Goal: Task Accomplishment & Management: Manage account settings

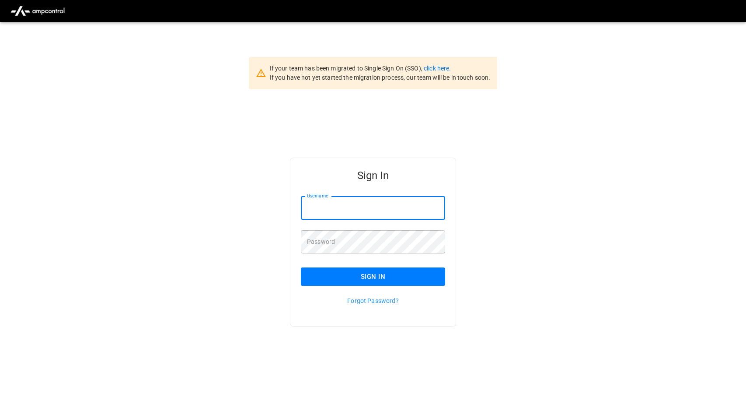
click at [388, 205] on input "Username" at bounding box center [373, 207] width 144 height 23
type input "**********"
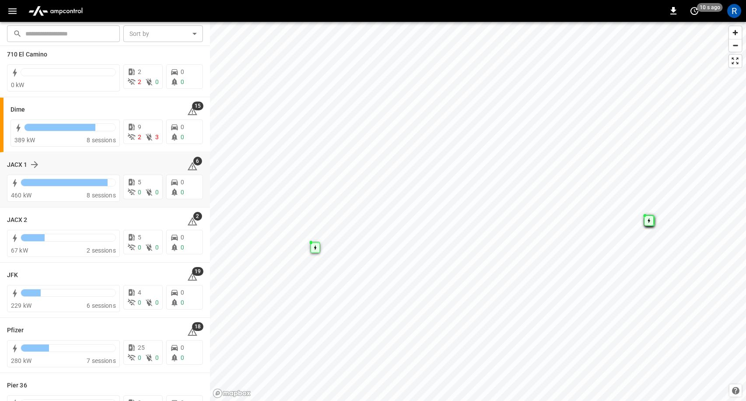
scroll to position [99, 0]
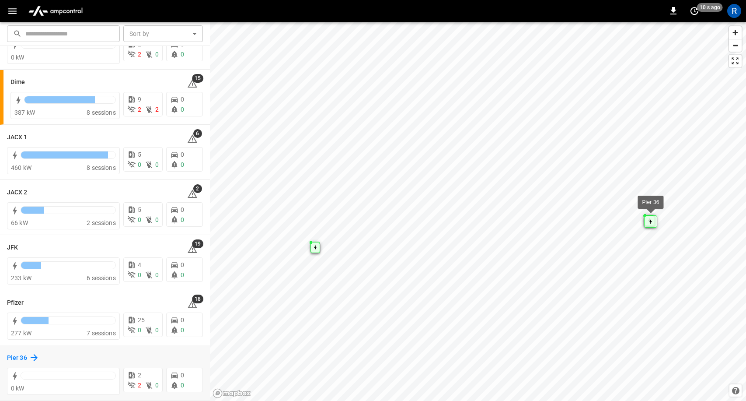
click at [38, 358] on icon at bounding box center [34, 357] width 10 height 10
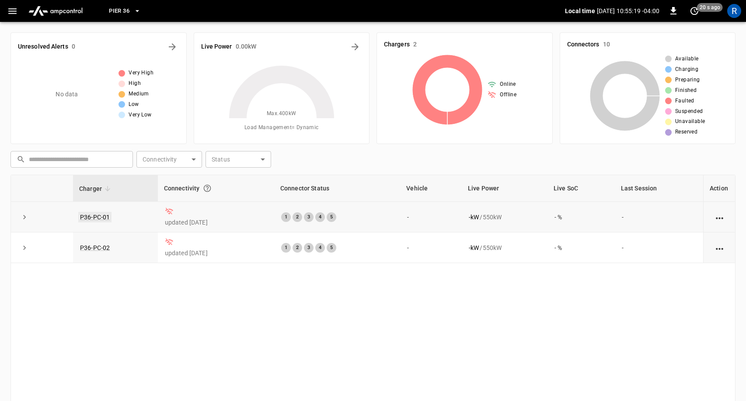
click at [87, 218] on link "P36-PC-01" at bounding box center [94, 217] width 33 height 10
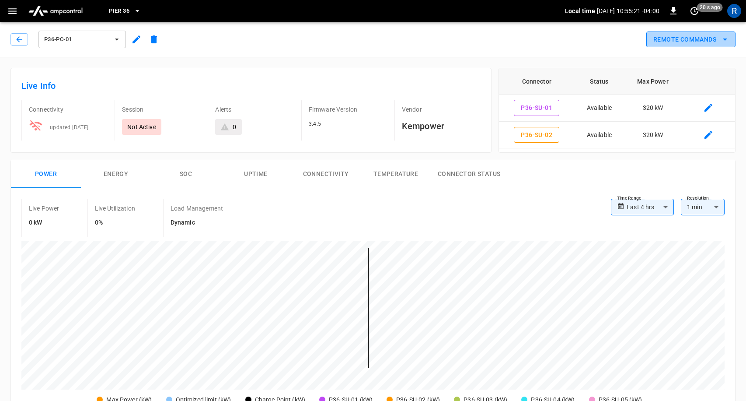
click at [719, 36] on button "Remote Commands" at bounding box center [690, 39] width 89 height 16
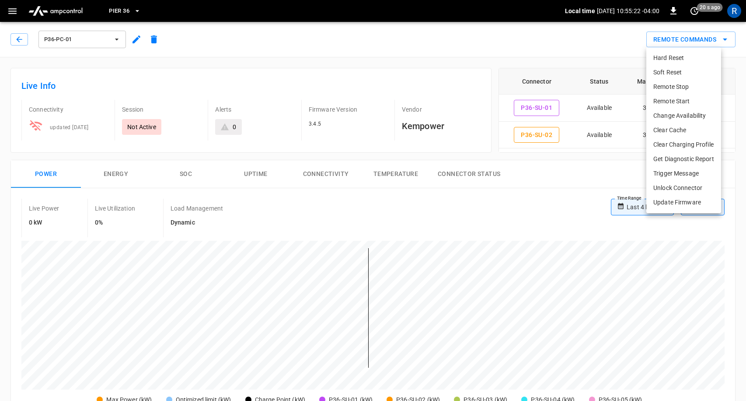
click at [533, 199] on div at bounding box center [373, 200] width 746 height 401
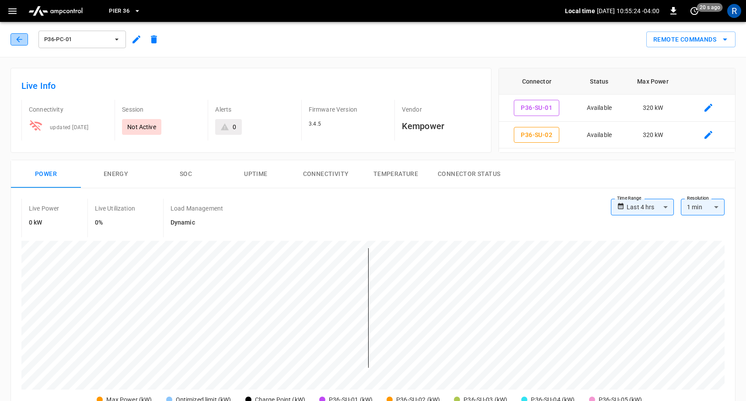
click at [17, 39] on icon "button" at bounding box center [19, 39] width 6 height 6
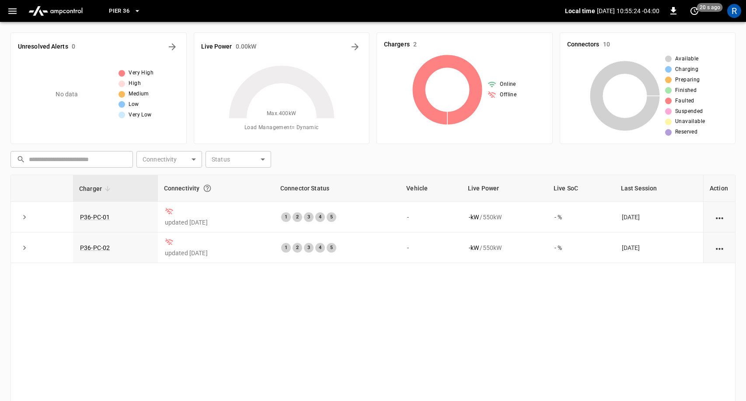
click at [13, 11] on icon "button" at bounding box center [12, 11] width 8 height 6
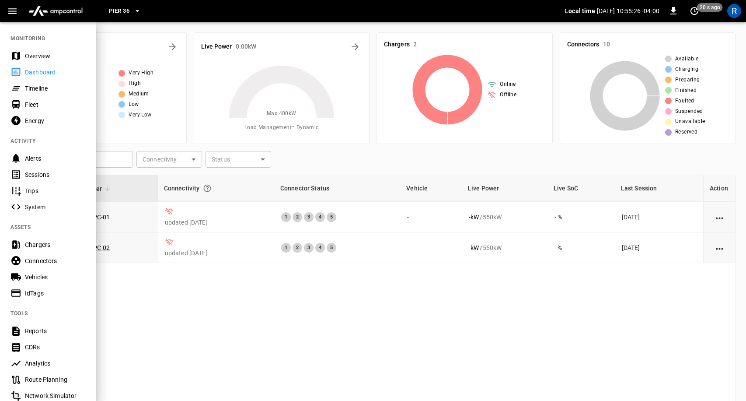
click at [39, 244] on div "Chargers" at bounding box center [55, 244] width 61 height 9
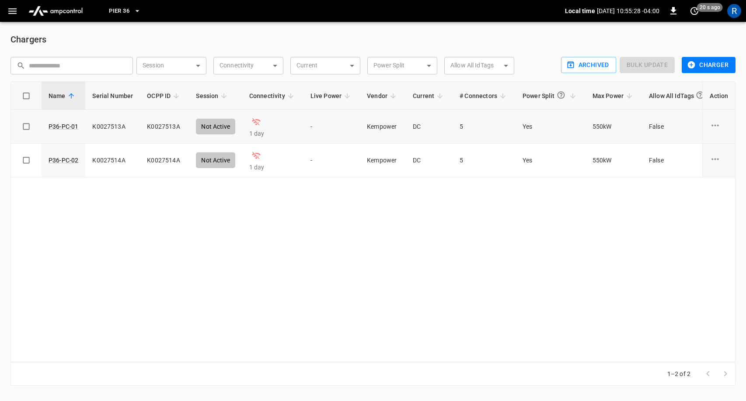
click at [716, 122] on icon "charge point options" at bounding box center [715, 125] width 11 height 11
click at [707, 193] on li "Archive" at bounding box center [709, 188] width 62 height 14
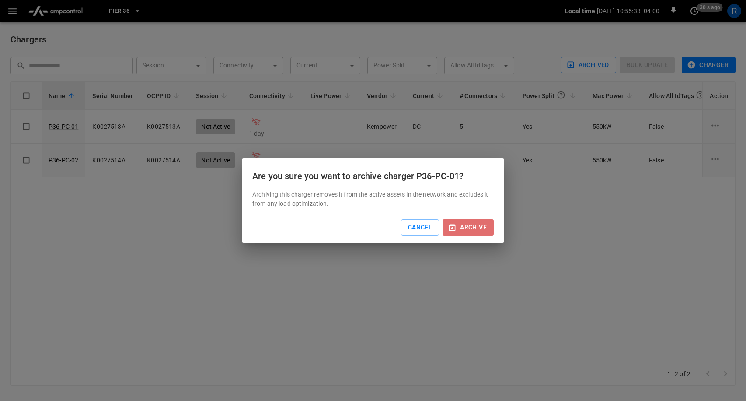
click at [468, 226] on button "archive" at bounding box center [468, 227] width 51 height 16
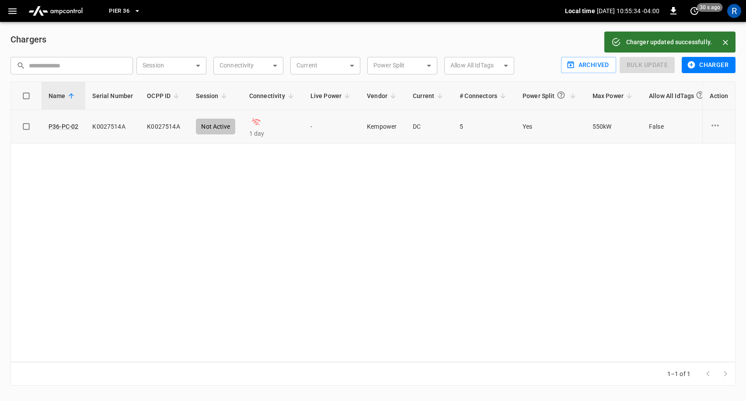
click at [718, 125] on icon "charge point options" at bounding box center [715, 125] width 7 height 2
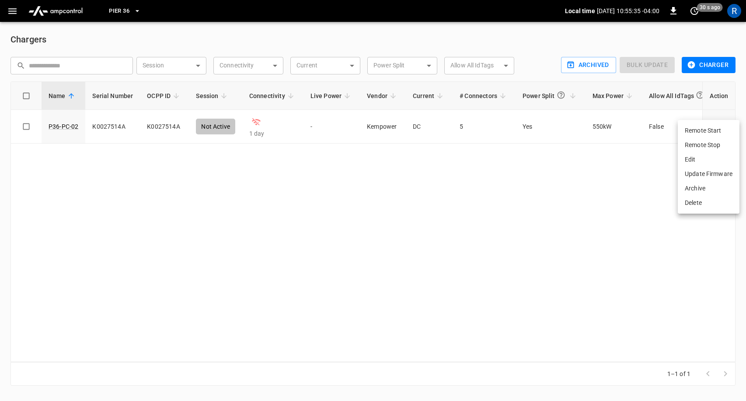
click at [695, 186] on li "Archive" at bounding box center [709, 188] width 62 height 14
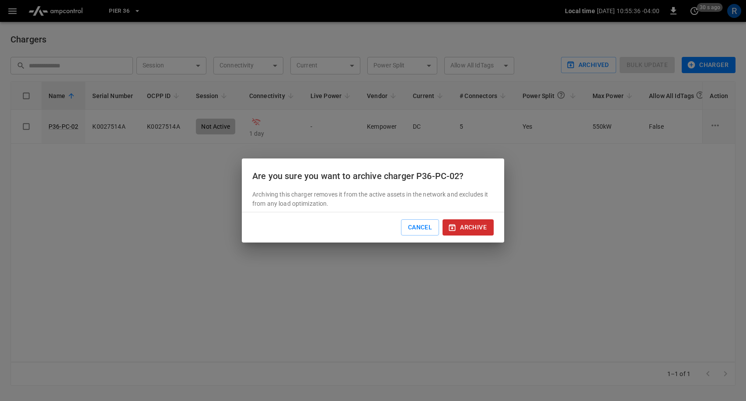
click at [475, 227] on button "archive" at bounding box center [468, 227] width 51 height 16
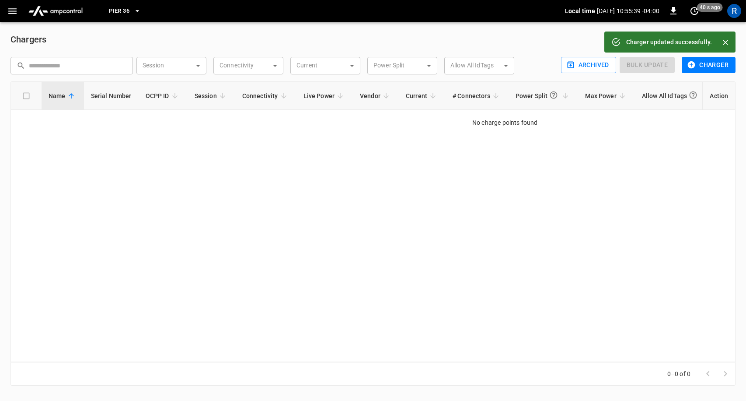
click at [475, 227] on div "Name Serial Number OCPP ID Session Connectivity Live Power Vendor Current # Con…" at bounding box center [372, 221] width 725 height 280
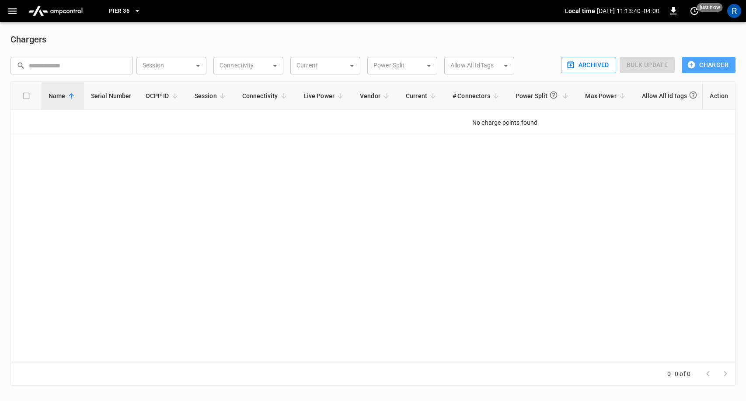
click at [701, 65] on button "Charger" at bounding box center [709, 65] width 54 height 16
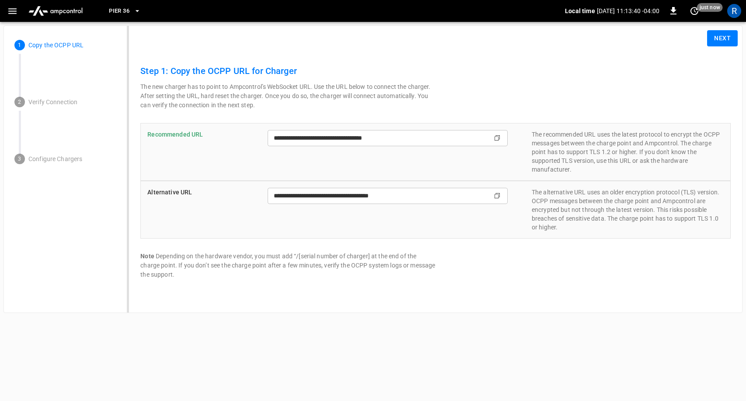
type input "**********"
click at [14, 8] on icon "button" at bounding box center [12, 11] width 11 height 11
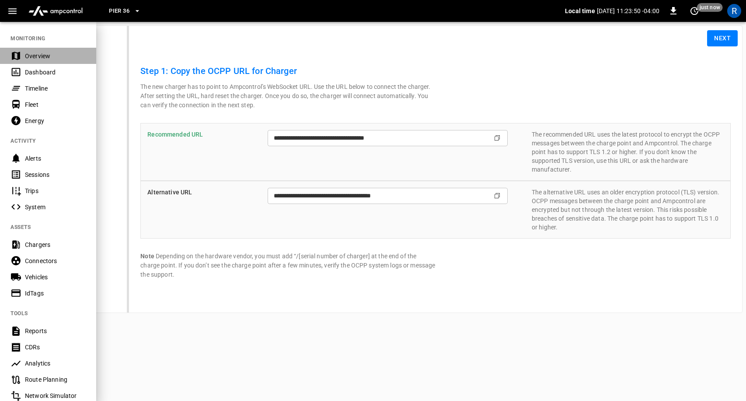
click at [45, 59] on div "Overview" at bounding box center [55, 56] width 61 height 9
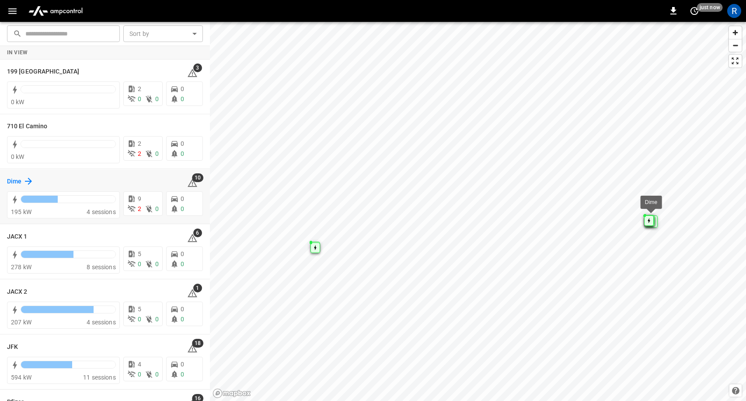
click at [30, 180] on icon at bounding box center [28, 181] width 7 height 7
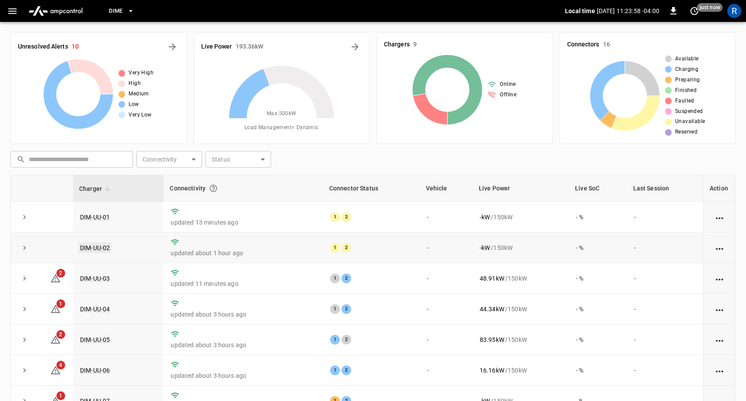
click at [94, 244] on link "DIM-UU-02" at bounding box center [94, 247] width 33 height 10
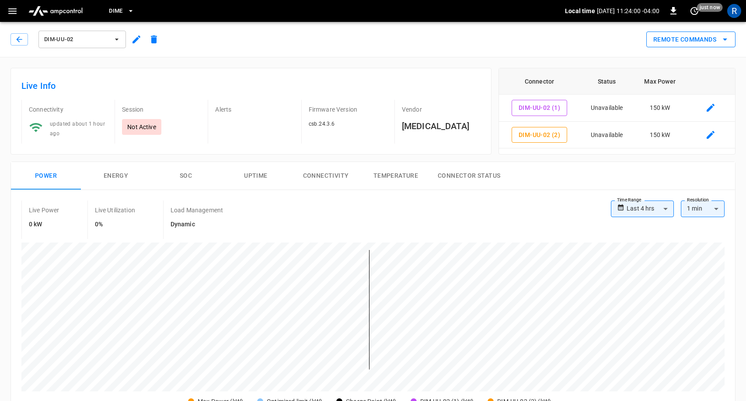
click at [702, 36] on button "Remote Commands" at bounding box center [690, 39] width 89 height 16
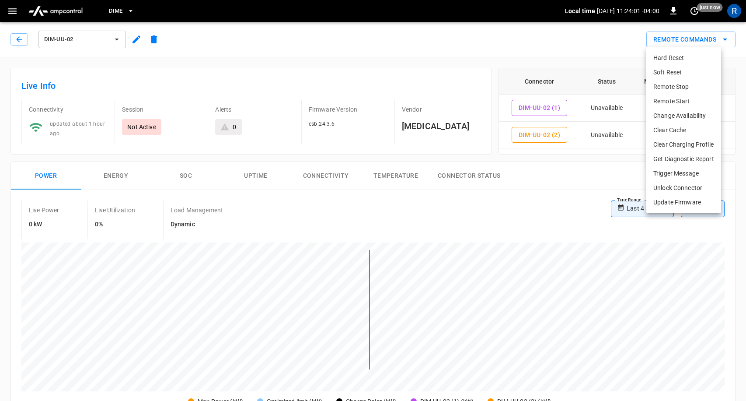
click at [691, 115] on li "Change Availability" at bounding box center [683, 115] width 75 height 14
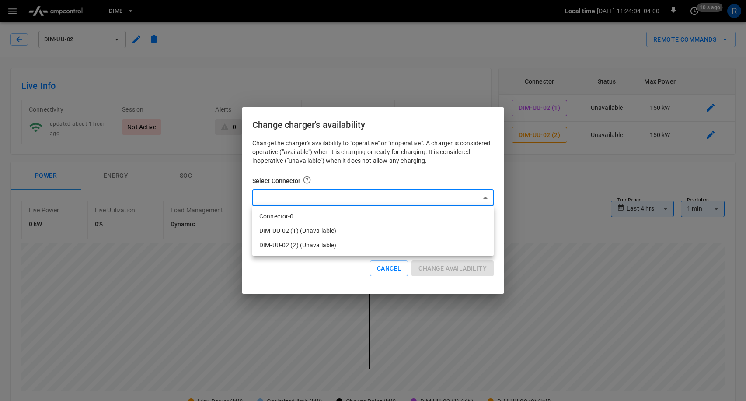
drag, startPoint x: 404, startPoint y: 247, endPoint x: 396, endPoint y: 221, distance: 26.9
click at [396, 221] on ul "Connector-0 DIM-UU-02 (1) (Unavailable) DIM-UU-02 (2) (Unavailable)" at bounding box center [372, 231] width 241 height 50
click at [396, 221] on li "Connector-0" at bounding box center [372, 216] width 241 height 14
type input "*"
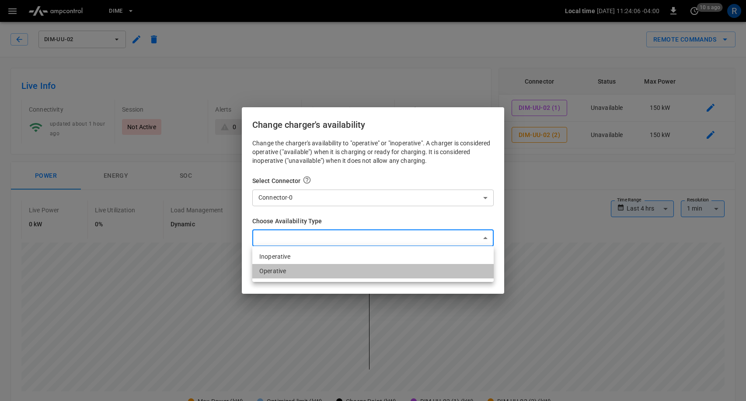
click at [334, 270] on li "Operative" at bounding box center [372, 271] width 241 height 14
type input "*********"
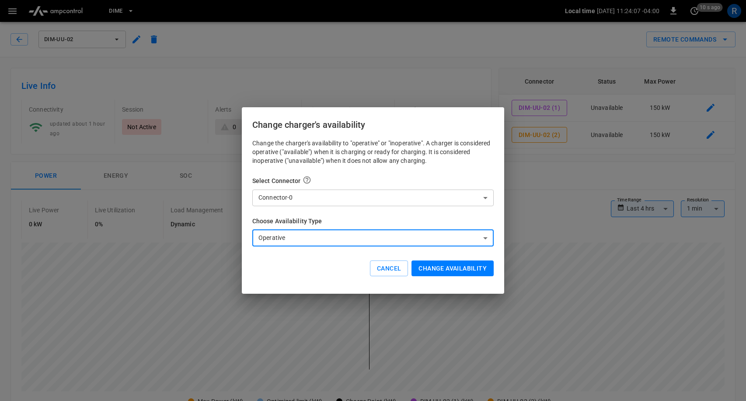
click at [468, 263] on button "Change availability" at bounding box center [453, 268] width 82 height 16
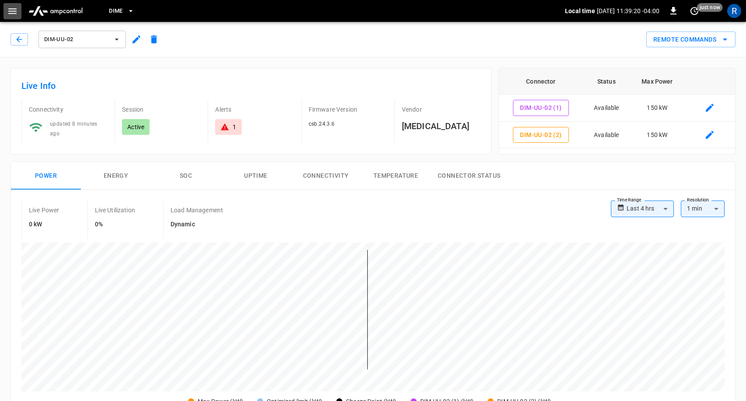
click at [13, 16] on icon "button" at bounding box center [12, 11] width 11 height 11
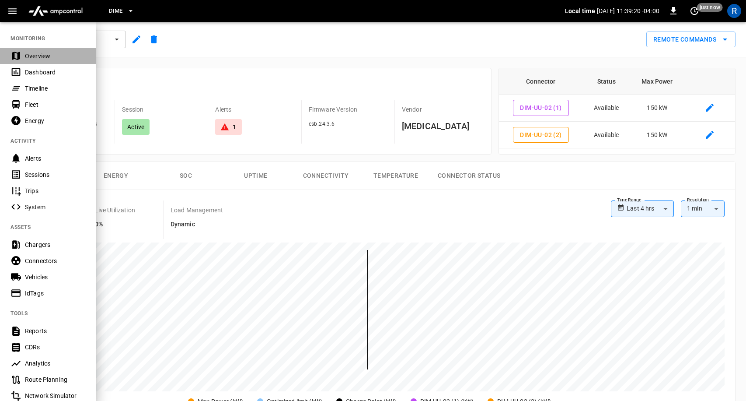
click at [34, 57] on div "Overview" at bounding box center [55, 56] width 61 height 9
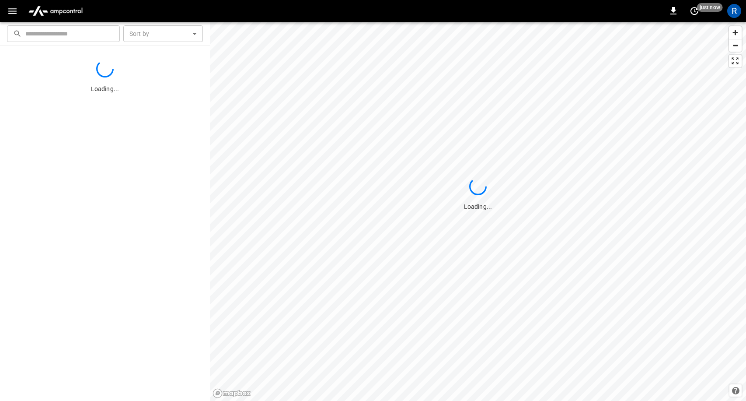
click at [17, 11] on icon "button" at bounding box center [12, 11] width 11 height 11
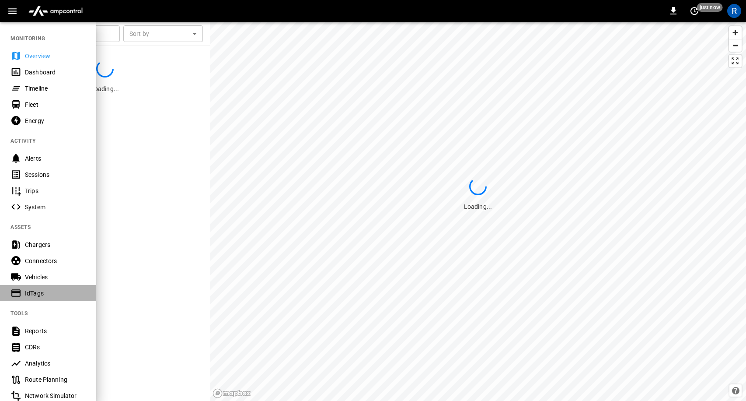
click at [36, 297] on div "IdTags" at bounding box center [48, 293] width 96 height 16
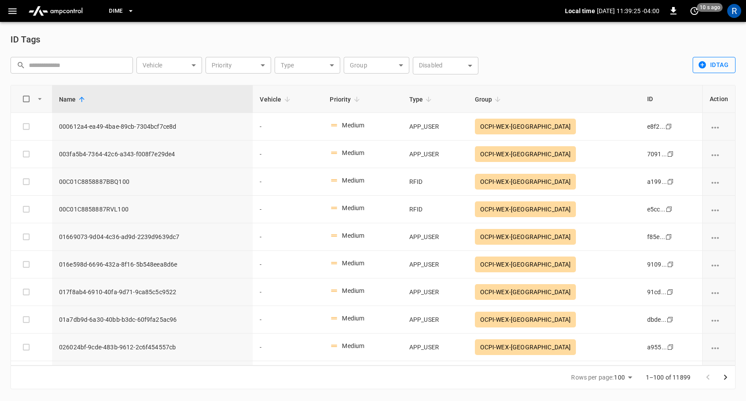
click at [725, 68] on button "idTag" at bounding box center [714, 65] width 43 height 16
click at [705, 89] on li "Create" at bounding box center [716, 84] width 46 height 14
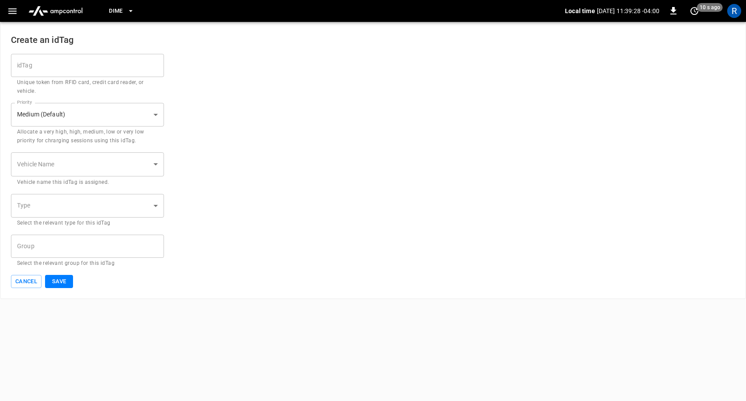
click at [111, 67] on input "idTag" at bounding box center [87, 65] width 153 height 23
type input "**********"
click at [80, 109] on body "**********" at bounding box center [373, 149] width 746 height 299
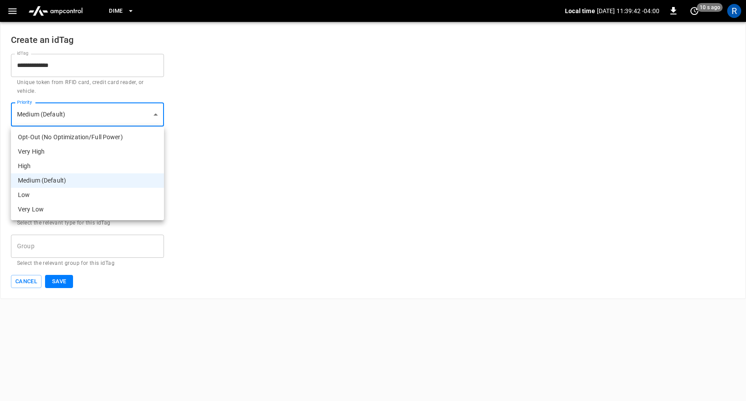
click at [251, 163] on div at bounding box center [373, 200] width 746 height 401
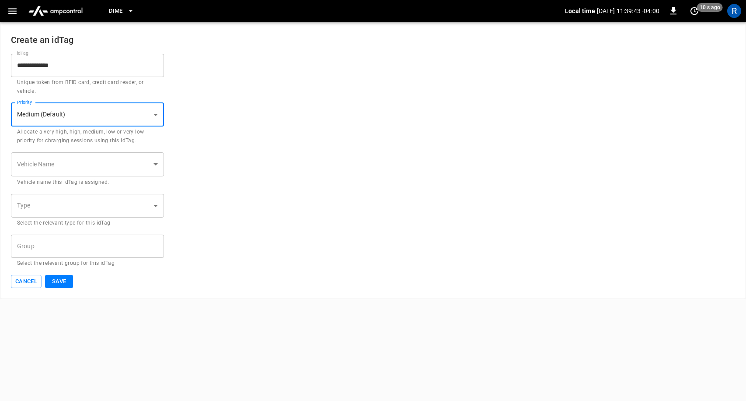
click at [90, 115] on body "**********" at bounding box center [373, 149] width 746 height 299
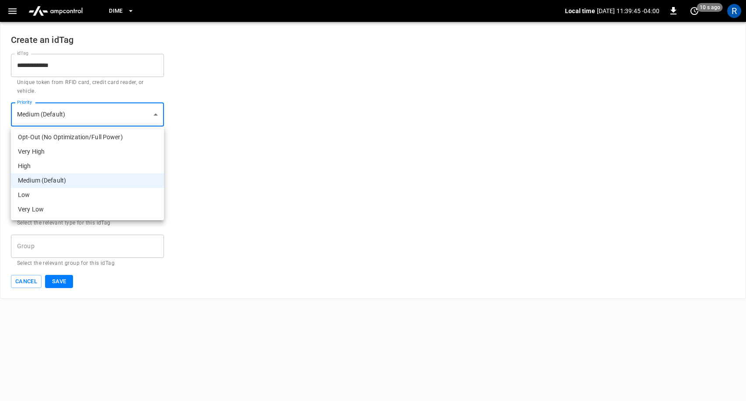
click at [171, 346] on div at bounding box center [373, 200] width 746 height 401
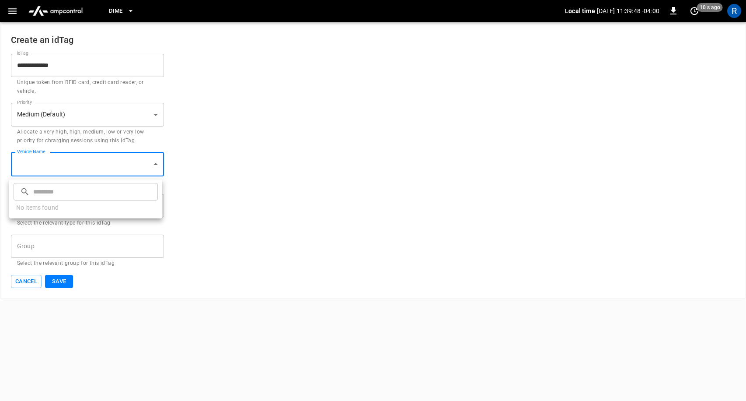
click at [83, 164] on body "**********" at bounding box center [373, 149] width 746 height 299
click at [207, 147] on div at bounding box center [373, 200] width 746 height 401
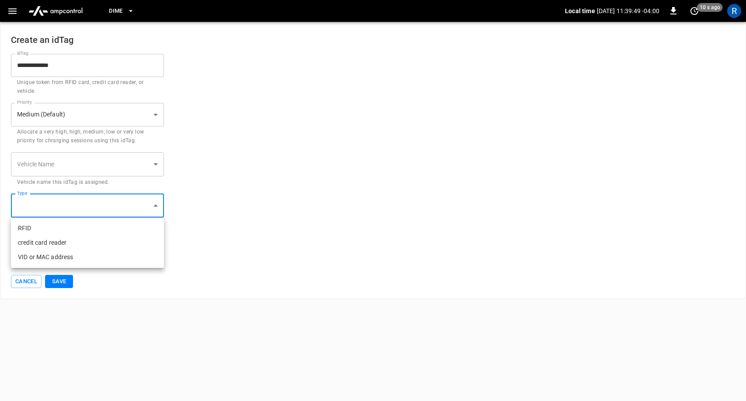
click at [74, 206] on body "**********" at bounding box center [373, 149] width 746 height 299
click at [61, 231] on li "RFID" at bounding box center [87, 228] width 153 height 14
type input "****"
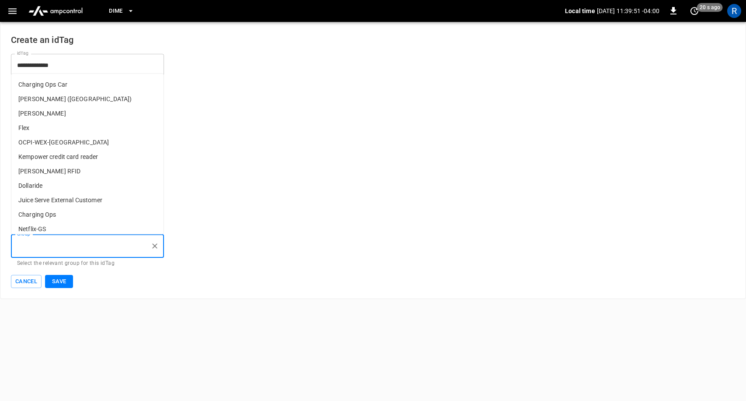
click at [54, 242] on input "Group" at bounding box center [81, 245] width 132 height 15
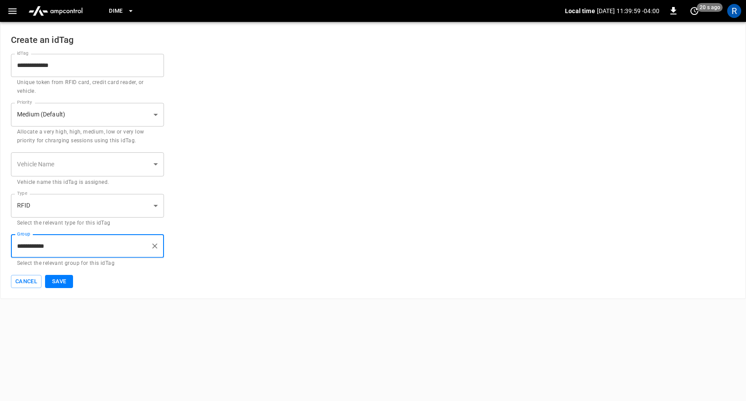
type input "**********"
click at [59, 285] on button "Save" at bounding box center [59, 282] width 28 height 14
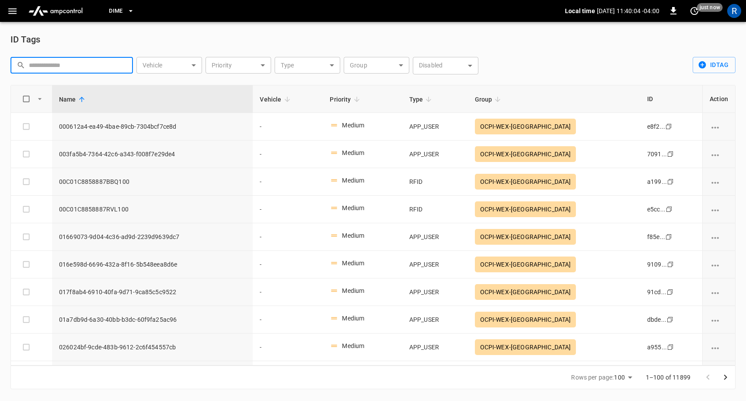
click at [89, 63] on input "text" at bounding box center [78, 65] width 98 height 16
click at [369, 65] on body "Dime Local time [DATE] 11:40:06 -04:00 0 just now R ID Tags ​ ​ Vehicle ​ Vehic…" at bounding box center [373, 199] width 746 height 399
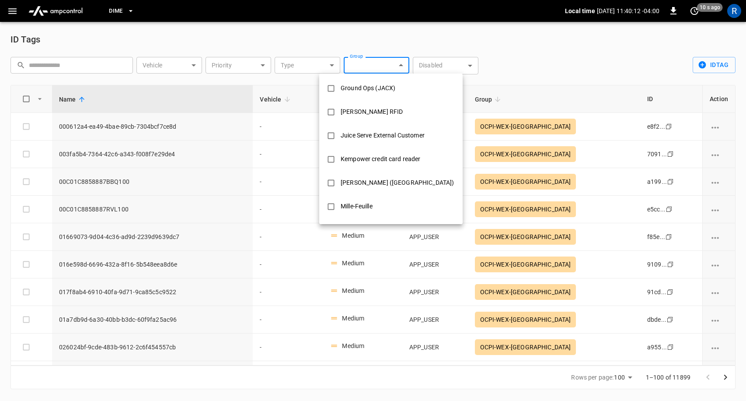
scroll to position [188, 0]
click at [388, 59] on div at bounding box center [373, 200] width 746 height 401
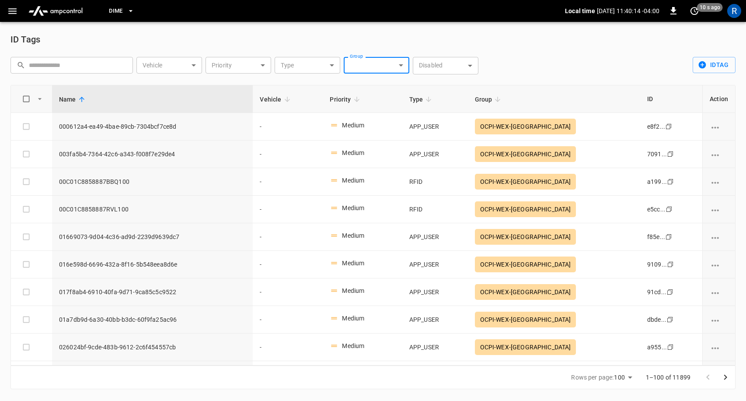
click at [91, 63] on input "text" at bounding box center [78, 65] width 98 height 16
type input "***"
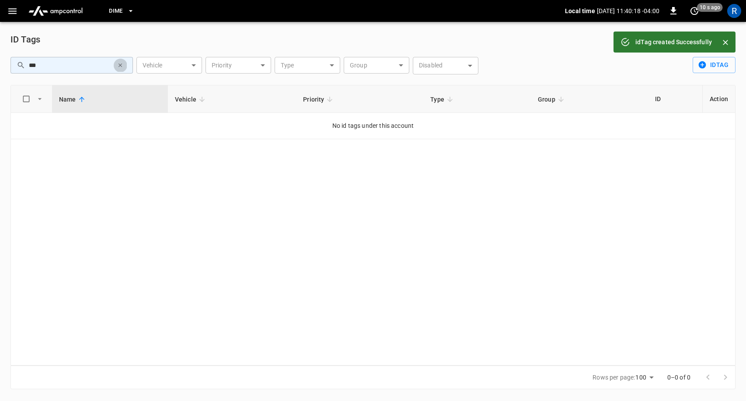
click at [121, 65] on icon "button" at bounding box center [120, 65] width 6 height 6
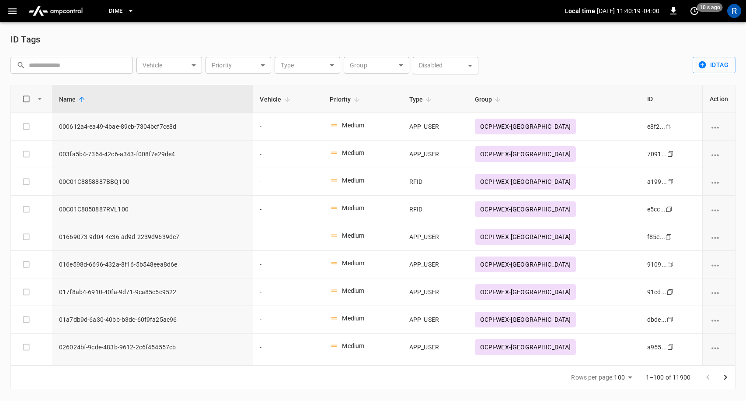
click at [367, 65] on body "Dime Local time [DATE] 11:40:19 -04:00 0 10 s ago R ID Tags ​ ​ Vehicle ​ Vehic…" at bounding box center [373, 199] width 746 height 399
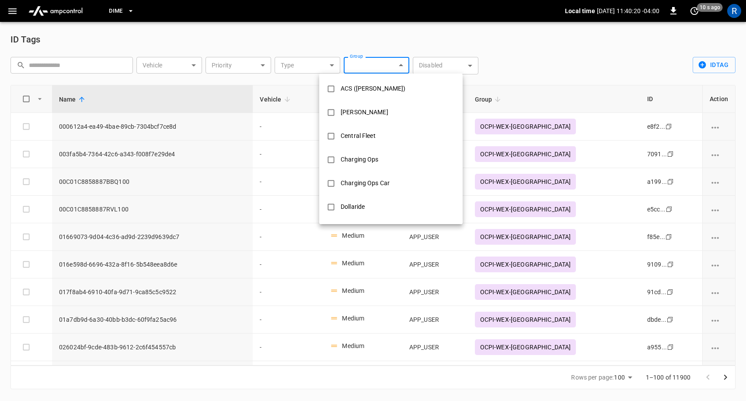
click at [367, 93] on div "ACS ([PERSON_NAME])" at bounding box center [373, 88] width 76 height 16
type input "**********"
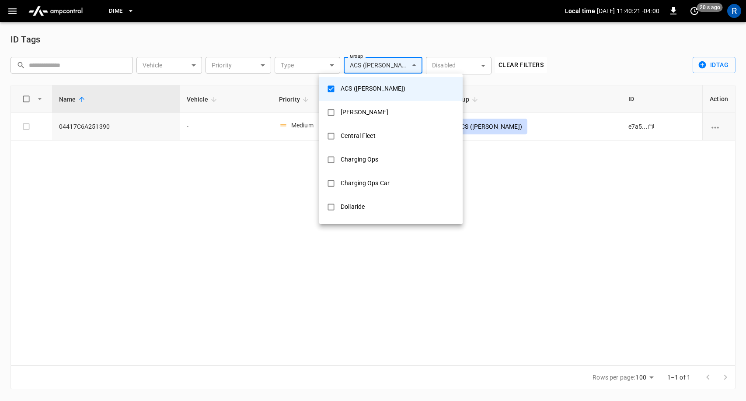
click at [245, 183] on div at bounding box center [373, 200] width 746 height 401
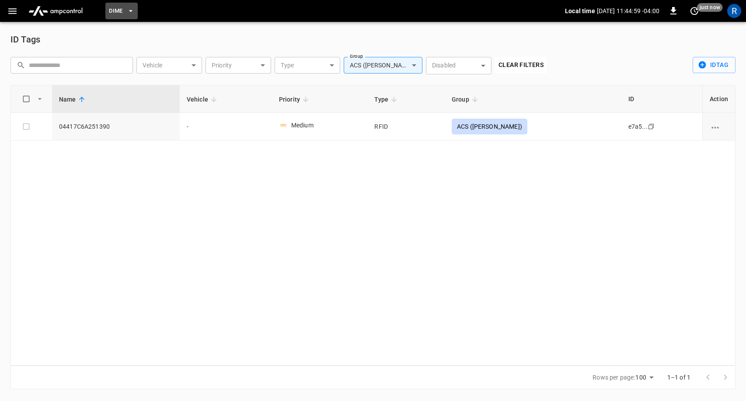
click at [120, 11] on span "Dime" at bounding box center [116, 11] width 14 height 10
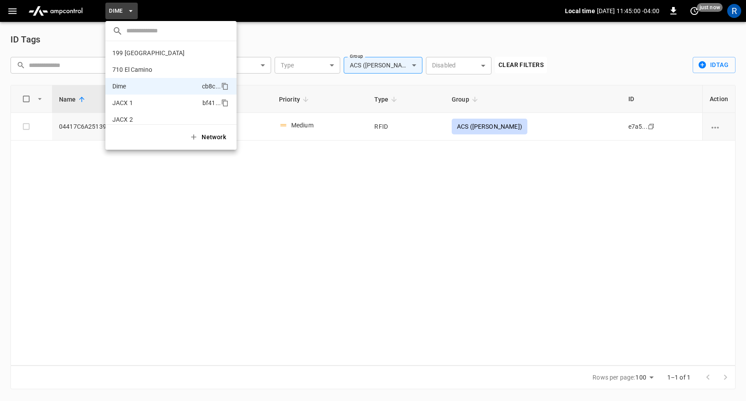
scroll to position [31, 0]
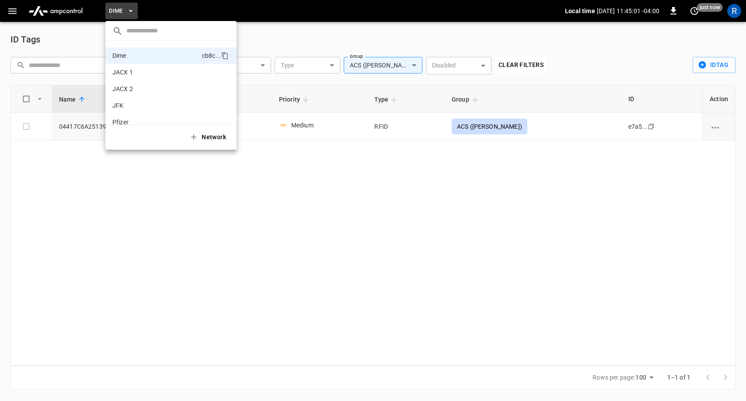
click at [10, 35] on div at bounding box center [373, 200] width 746 height 401
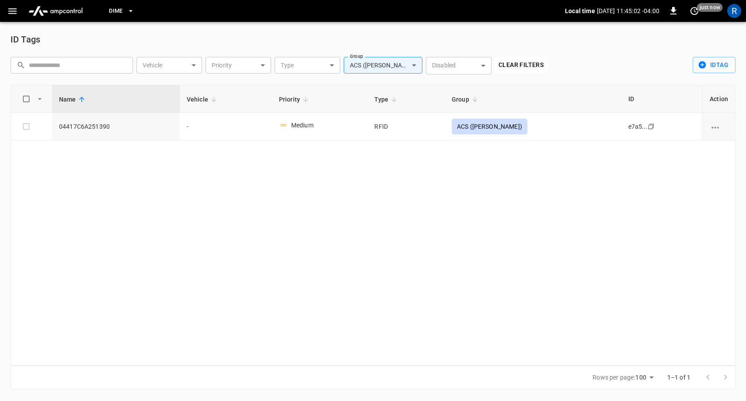
click at [12, 8] on icon "button" at bounding box center [12, 11] width 8 height 6
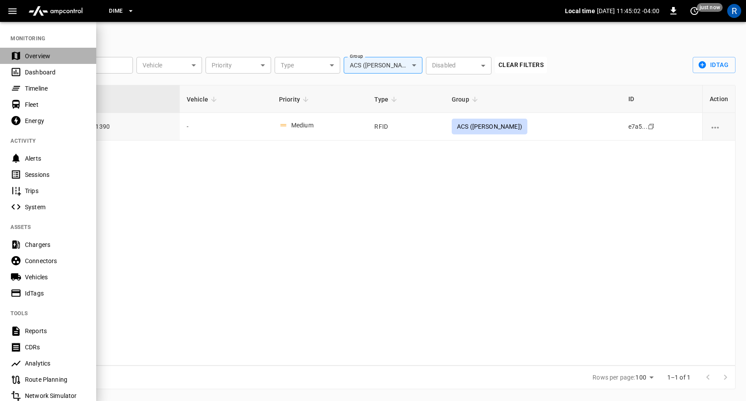
click at [45, 61] on div "Overview" at bounding box center [48, 56] width 96 height 16
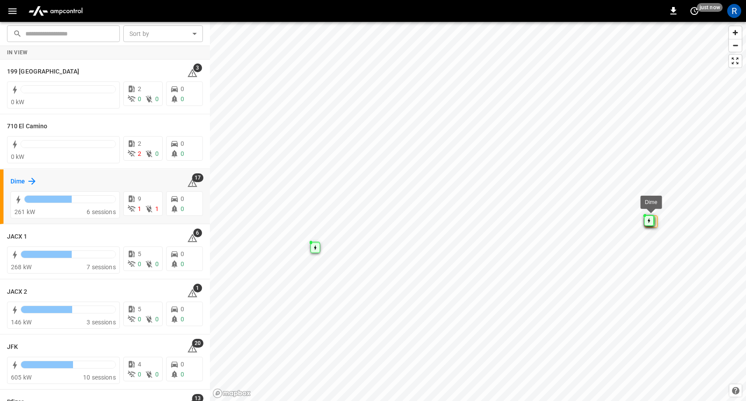
click at [32, 182] on icon at bounding box center [32, 181] width 10 height 10
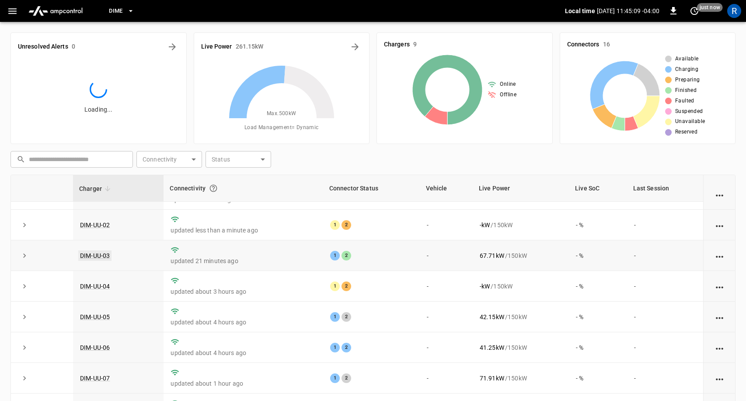
scroll to position [24, 0]
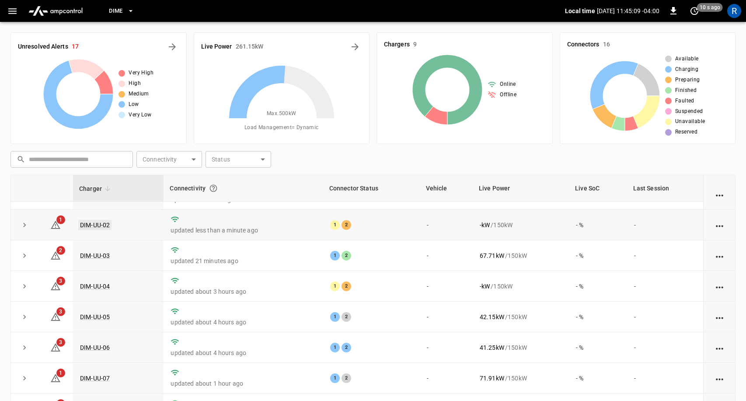
click at [94, 220] on link "DIM-UU-02" at bounding box center [94, 225] width 33 height 10
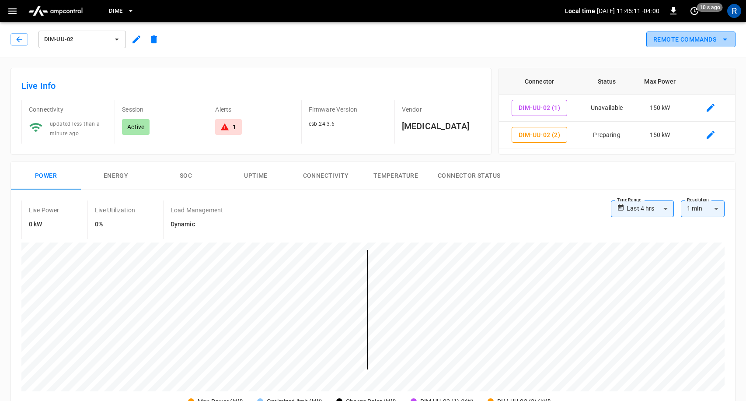
click at [712, 39] on button "Remote Commands" at bounding box center [690, 39] width 89 height 16
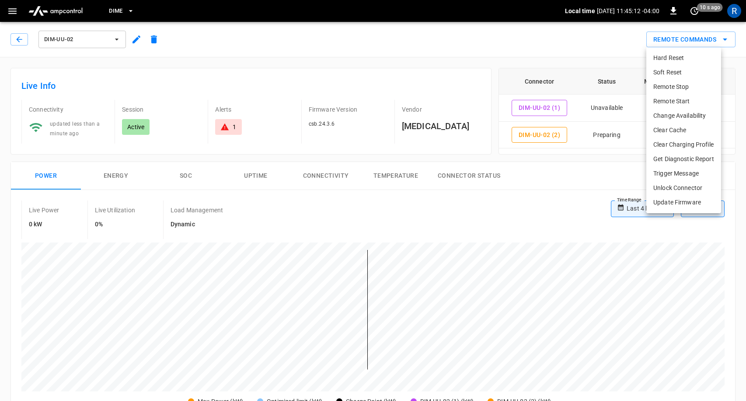
click at [681, 115] on li "Change Availability" at bounding box center [683, 115] width 75 height 14
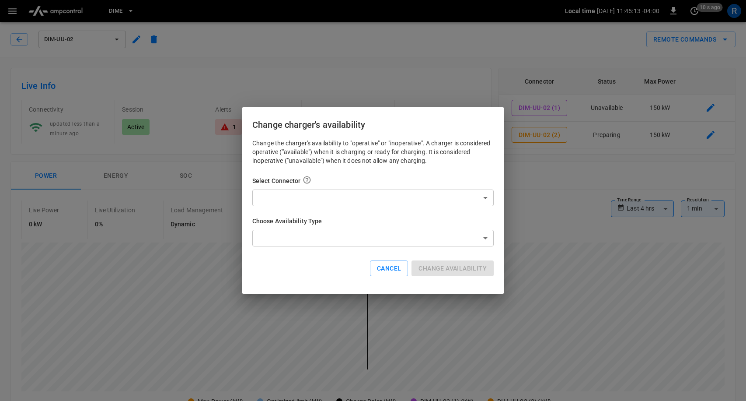
click at [349, 210] on div "Change the charger's availability to "operative" or "inoperative". A charger is…" at bounding box center [372, 214] width 241 height 151
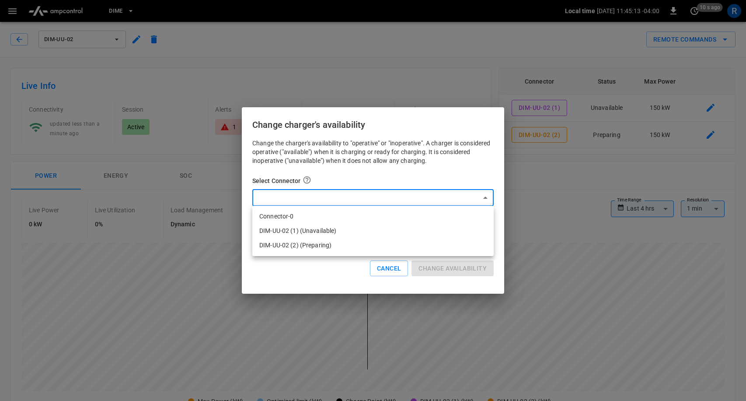
click at [339, 215] on li "Connector-0" at bounding box center [372, 216] width 241 height 14
type input "*"
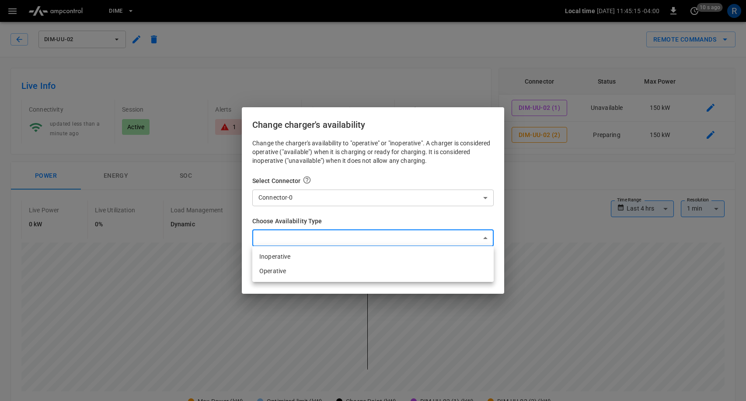
click at [330, 255] on li "Inoperative" at bounding box center [372, 256] width 241 height 14
type input "**********"
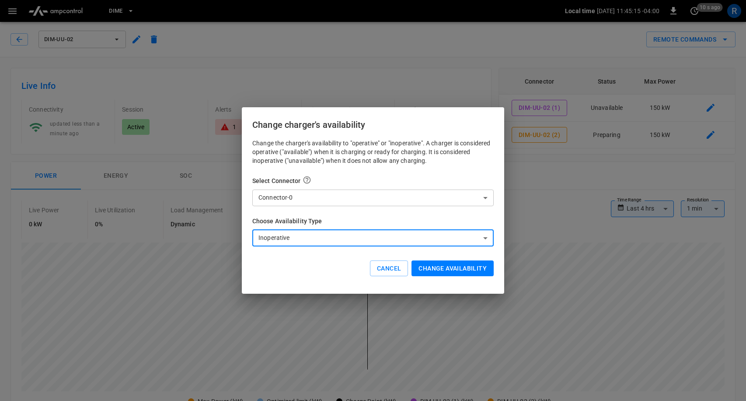
click at [468, 266] on button "Change availability" at bounding box center [453, 268] width 82 height 16
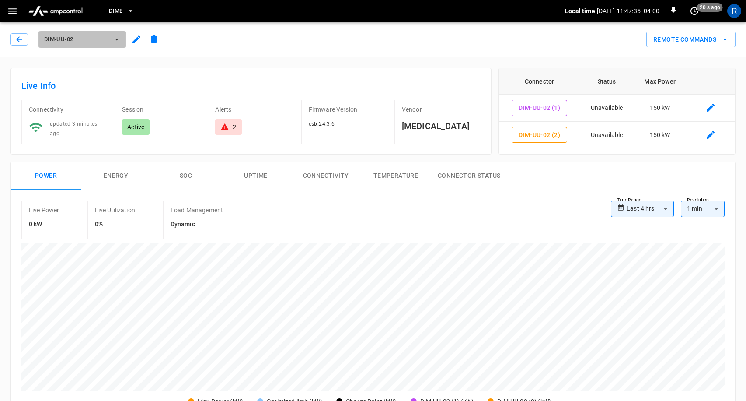
click at [65, 38] on span "DIM-UU-02" at bounding box center [76, 40] width 65 height 10
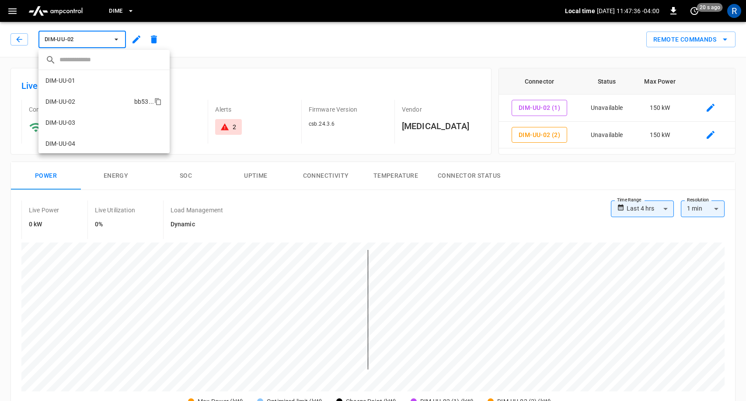
scroll to position [15, 0]
click at [67, 78] on li "DIM-UU-02 bb53 ..." at bounding box center [103, 86] width 131 height 21
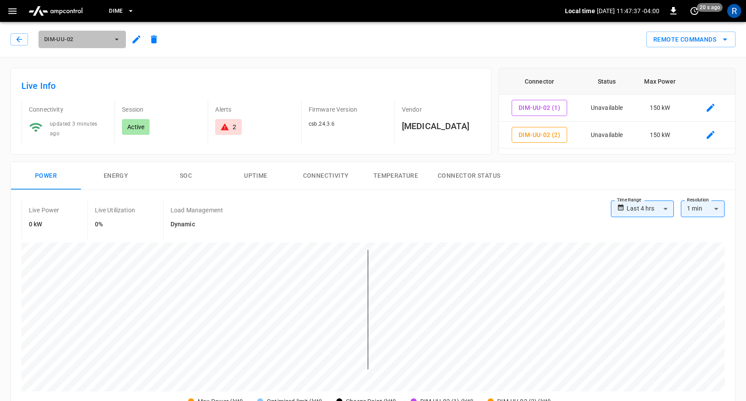
click at [63, 39] on span "DIM-UU-02" at bounding box center [76, 40] width 65 height 10
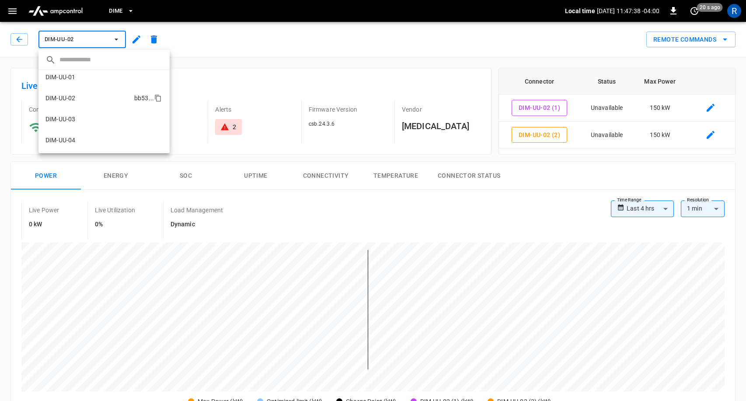
scroll to position [0, 0]
click at [64, 87] on li "DIM-UU-01 0229 ..." at bounding box center [103, 80] width 131 height 21
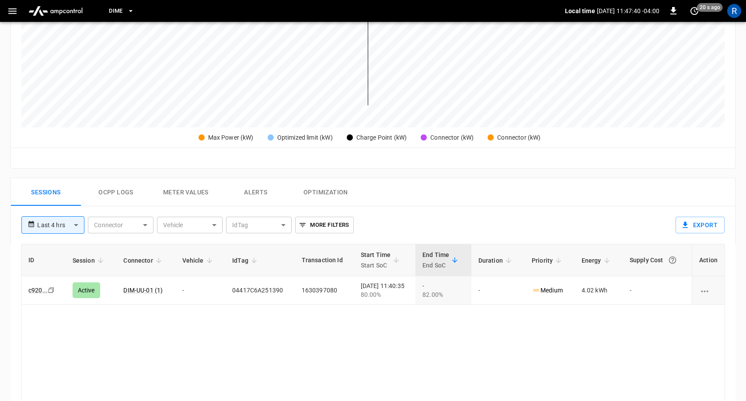
scroll to position [267, 0]
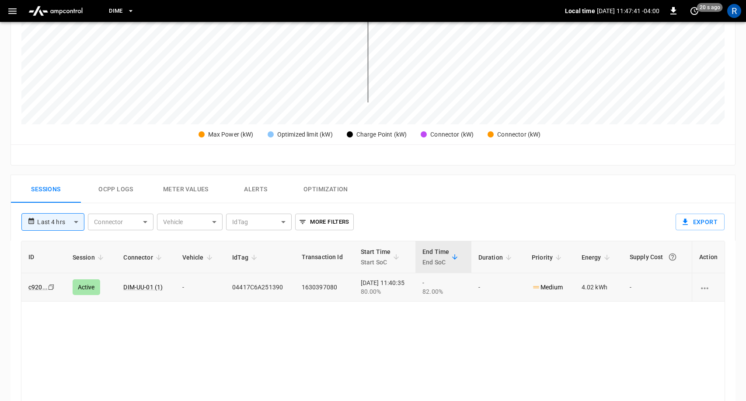
click at [275, 283] on td "04417C6A251390" at bounding box center [260, 287] width 70 height 28
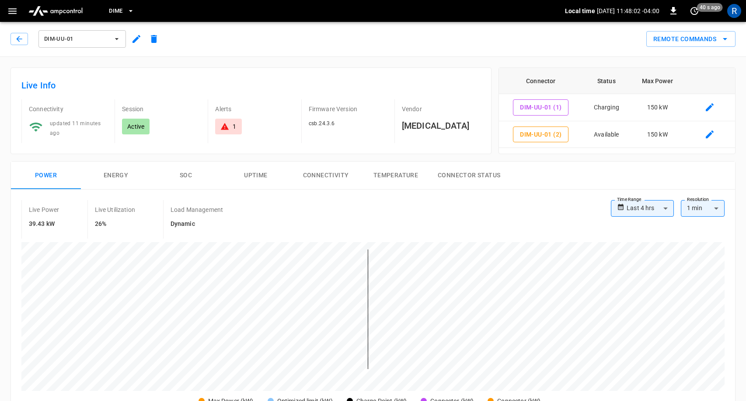
scroll to position [0, 0]
click at [20, 41] on icon "button" at bounding box center [19, 39] width 9 height 9
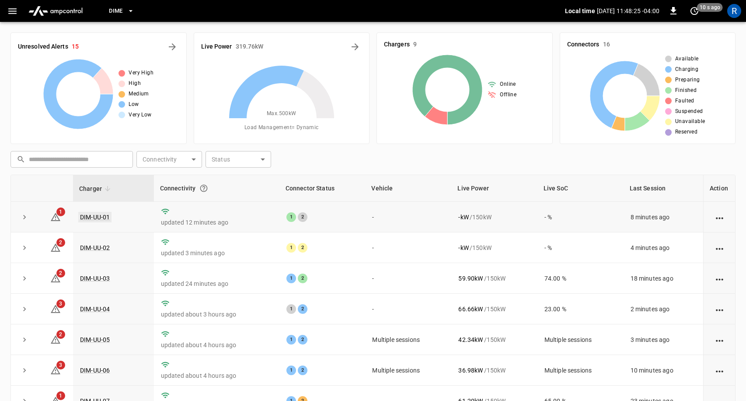
click at [100, 218] on link "DIM-UU-01" at bounding box center [94, 217] width 33 height 10
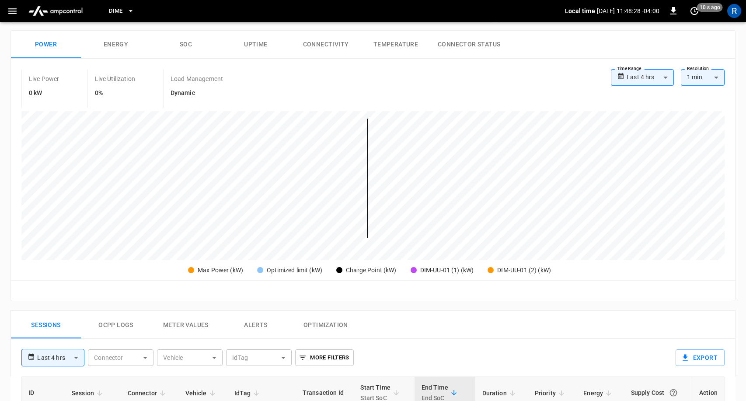
scroll to position [9, 0]
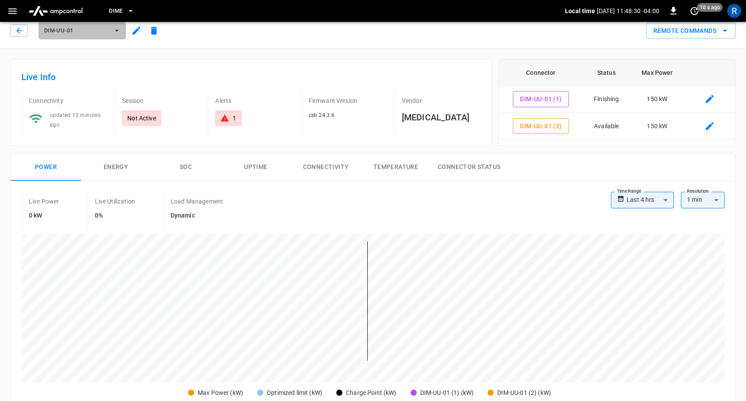
click at [116, 34] on icon "button" at bounding box center [116, 30] width 9 height 9
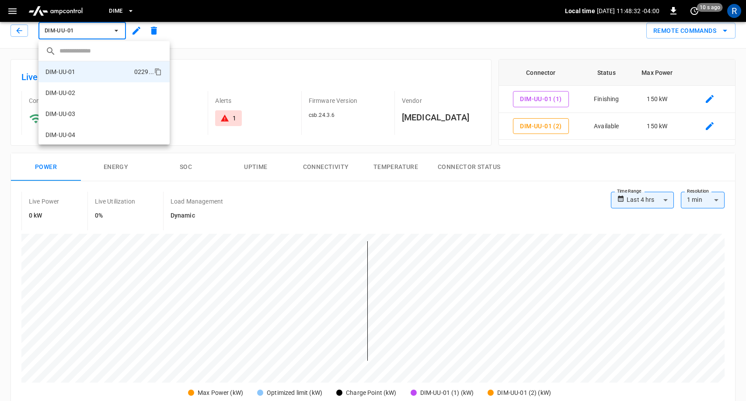
click at [629, 30] on div at bounding box center [373, 200] width 746 height 401
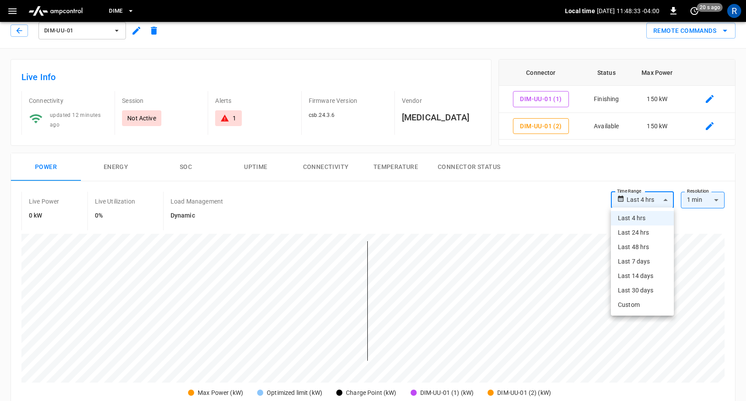
click at [661, 192] on body "**********" at bounding box center [373, 402] width 746 height 822
click at [647, 246] on li "Last 48 hrs" at bounding box center [642, 247] width 63 height 14
type input "**********"
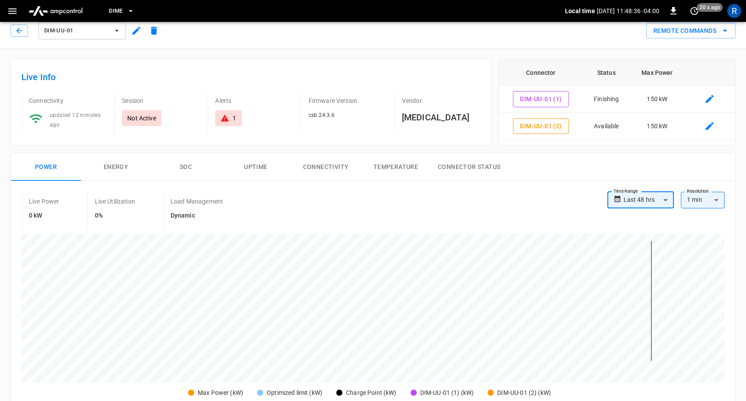
click at [658, 198] on body "**********" at bounding box center [373, 402] width 746 height 822
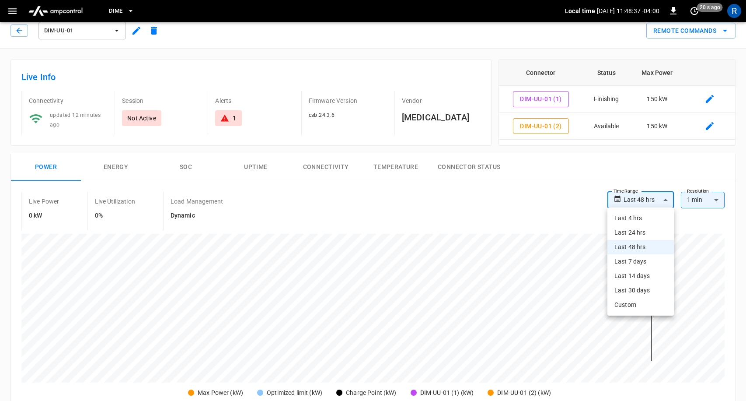
click at [645, 263] on li "Last 7 days" at bounding box center [641, 261] width 66 height 14
type input "**********"
type input "***"
type input "**********"
click at [636, 204] on body "**********" at bounding box center [373, 402] width 746 height 822
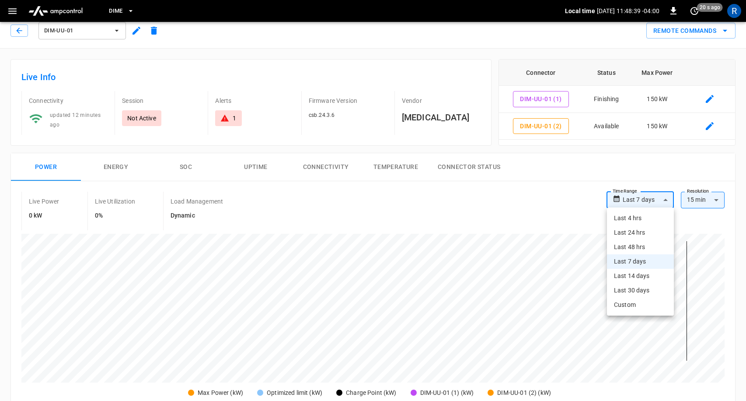
click at [640, 281] on li "Last 14 days" at bounding box center [640, 276] width 67 height 14
type input "**********"
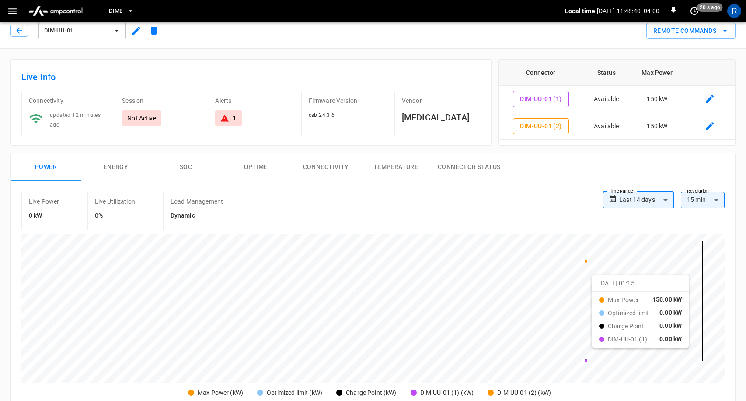
scroll to position [15, 0]
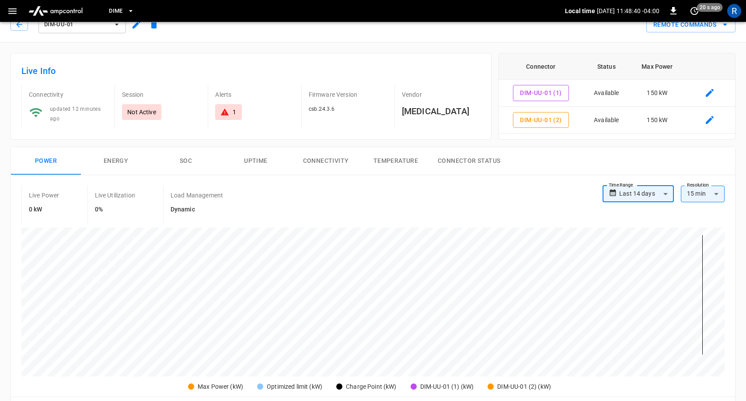
click at [644, 192] on body "**********" at bounding box center [373, 396] width 746 height 822
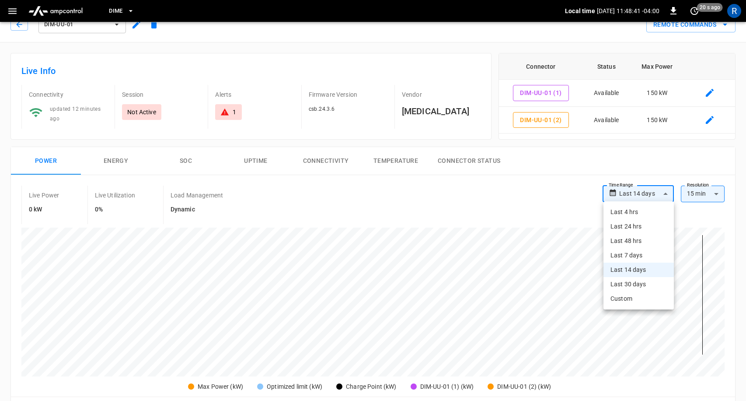
click at [652, 281] on li "Last 30 days" at bounding box center [639, 284] width 70 height 14
type input "**********"
type input "**"
type input "**********"
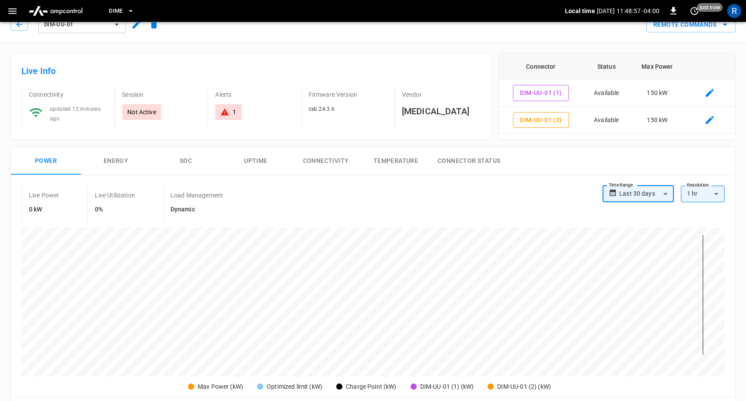
click at [646, 190] on body "**********" at bounding box center [373, 396] width 746 height 822
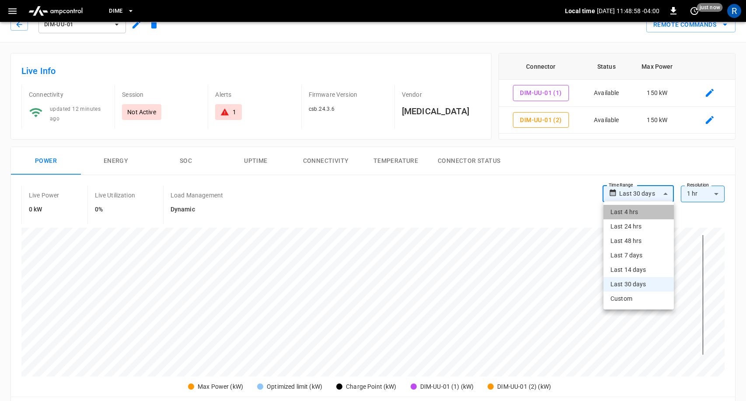
click at [645, 211] on li "Last 4 hrs" at bounding box center [639, 212] width 70 height 14
type input "**********"
type input "**"
type input "**********"
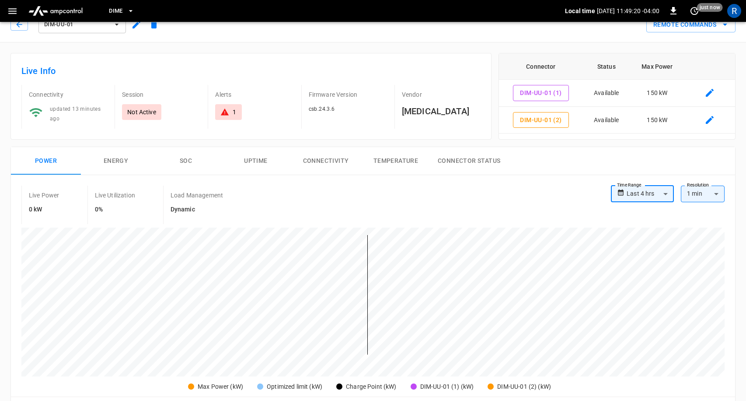
scroll to position [0, 0]
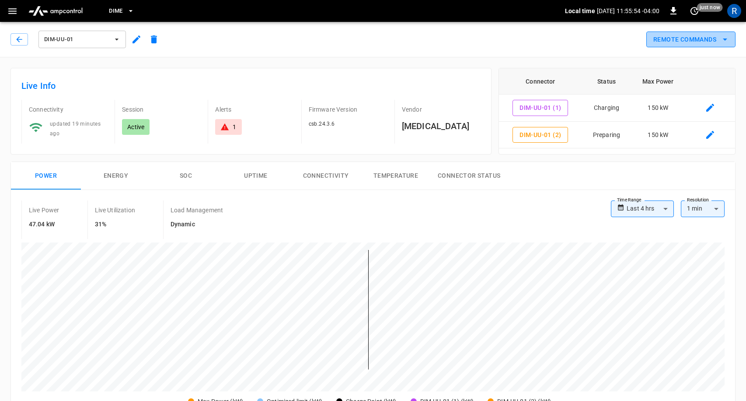
click at [695, 38] on button "Remote Commands" at bounding box center [690, 39] width 89 height 16
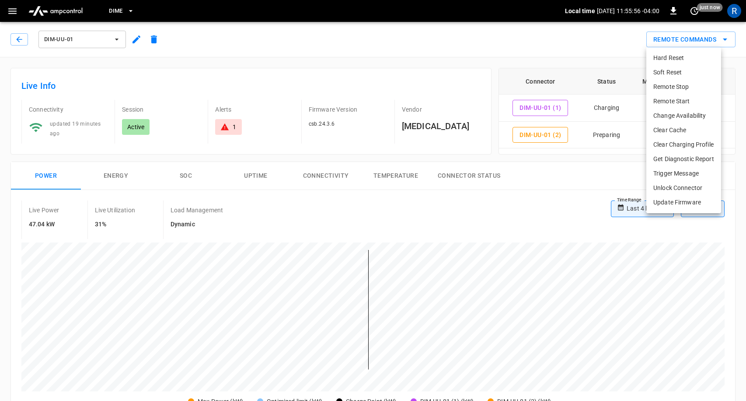
click at [685, 144] on li "Clear Charging Profile" at bounding box center [683, 144] width 75 height 14
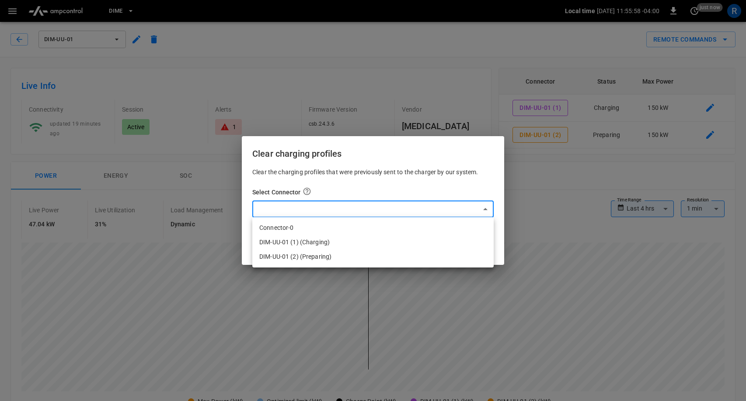
click at [417, 226] on li "Connector-0" at bounding box center [372, 227] width 241 height 14
type input "*"
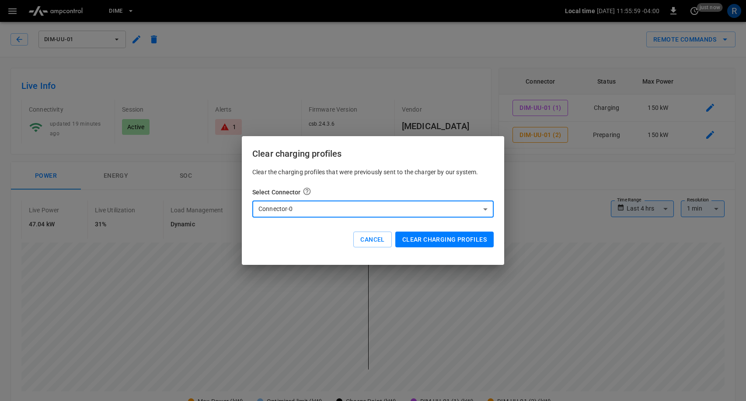
click at [445, 241] on button "Clear charging profiles" at bounding box center [444, 239] width 98 height 16
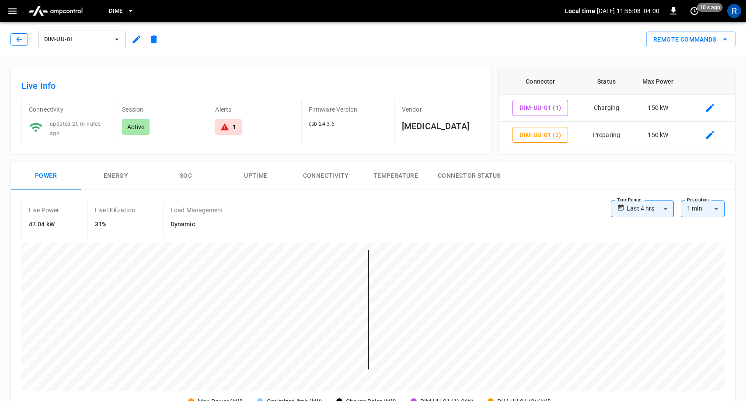
click at [21, 38] on icon "button" at bounding box center [19, 39] width 9 height 9
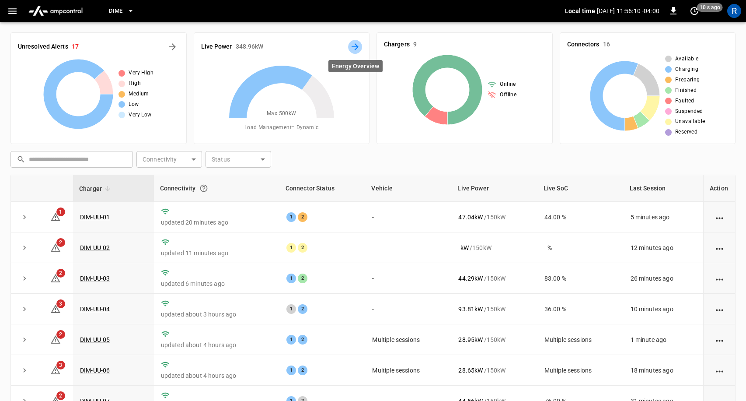
click at [356, 45] on icon "Energy Overview" at bounding box center [355, 46] width 7 height 7
click at [101, 217] on link "DIM-UU-01" at bounding box center [94, 217] width 33 height 10
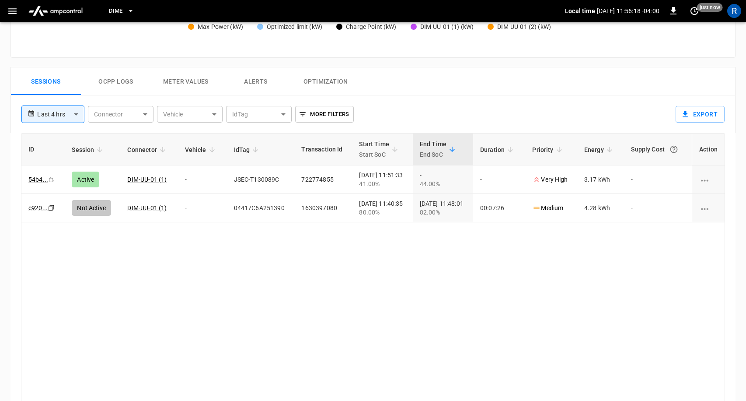
scroll to position [367, 0]
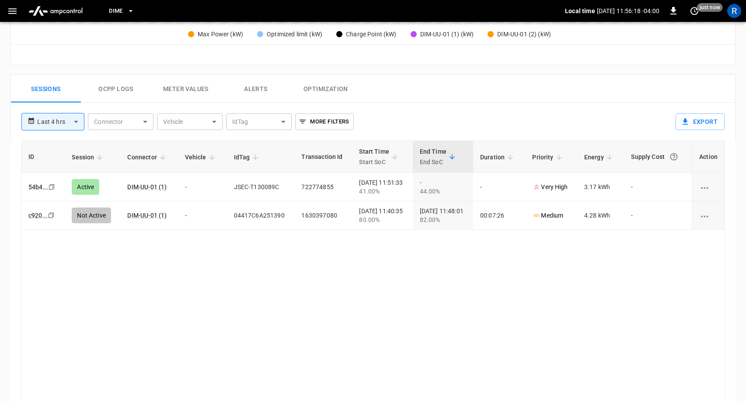
click at [113, 80] on button "Ocpp logs" at bounding box center [116, 89] width 70 height 28
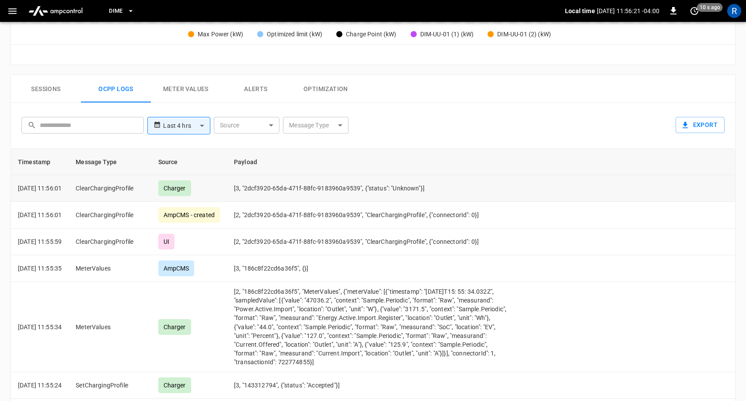
click at [413, 189] on td "[3, "2dcf3920-65da-471f-88fc-9183960a9539", {"status": "Unknown"}]" at bounding box center [372, 188] width 291 height 27
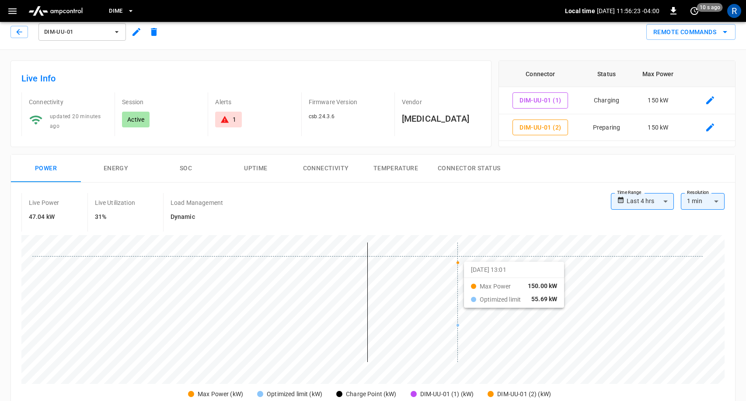
scroll to position [5, 0]
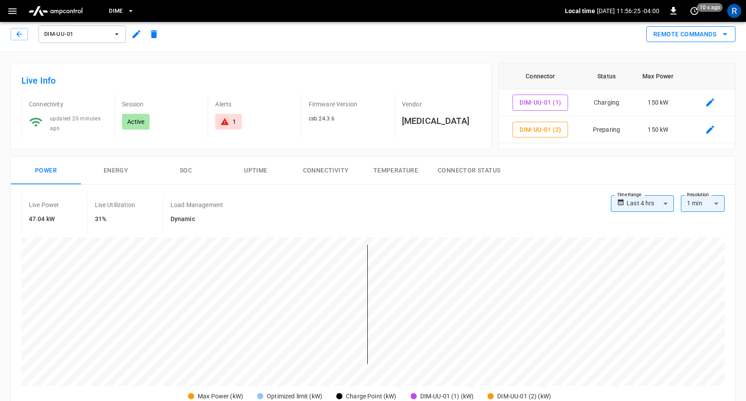
click at [690, 36] on button "Remote Commands" at bounding box center [690, 34] width 89 height 16
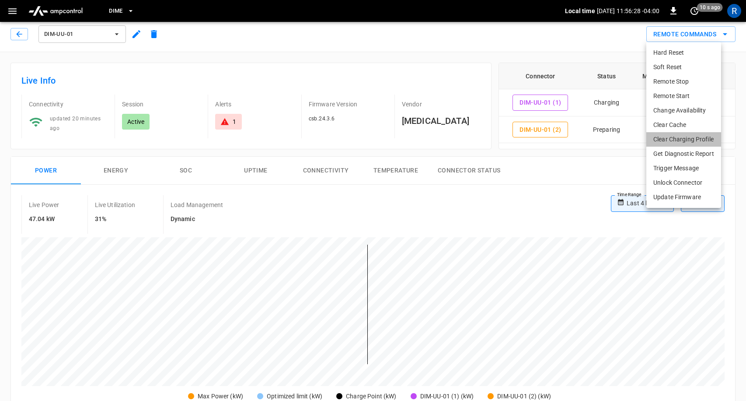
click at [686, 139] on li "Clear Charging Profile" at bounding box center [683, 139] width 75 height 14
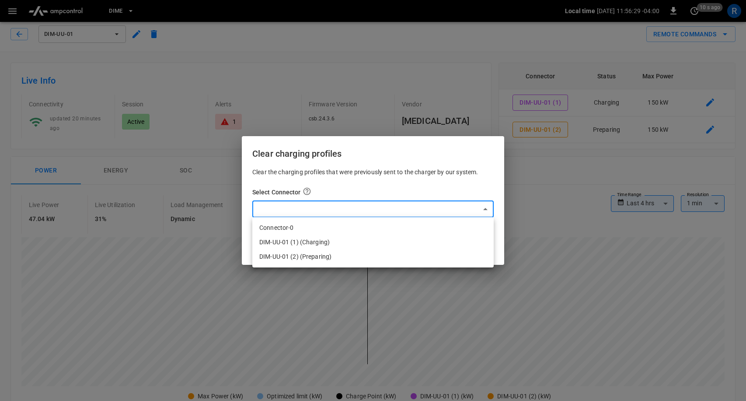
click at [389, 238] on li "DIM-UU-01 (1) (Charging)" at bounding box center [372, 242] width 241 height 14
type input "**********"
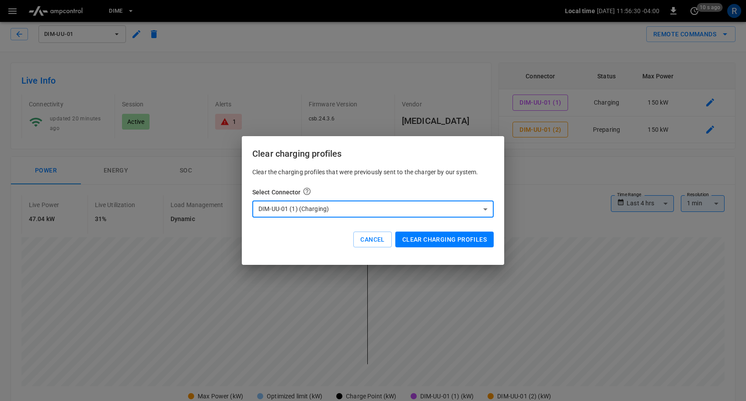
click at [451, 238] on button "Clear charging profiles" at bounding box center [444, 239] width 98 height 16
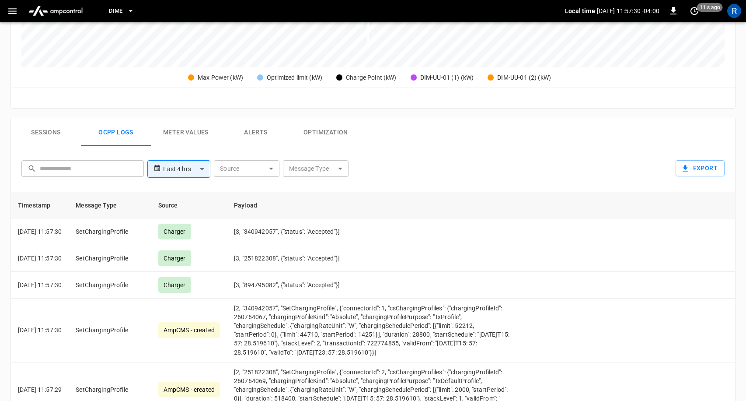
scroll to position [0, 0]
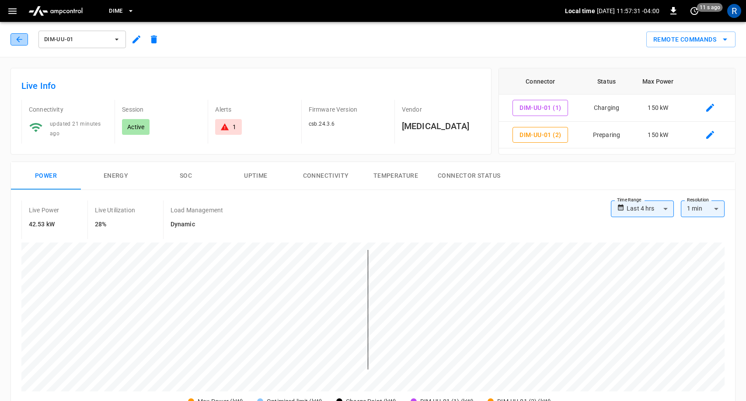
click at [19, 36] on icon "button" at bounding box center [19, 39] width 9 height 9
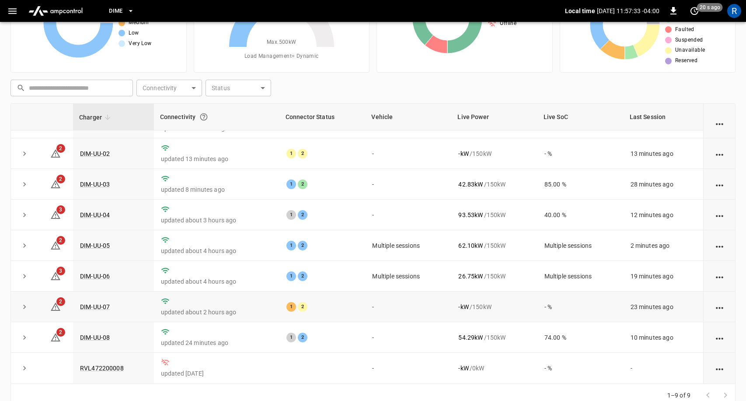
scroll to position [88, 0]
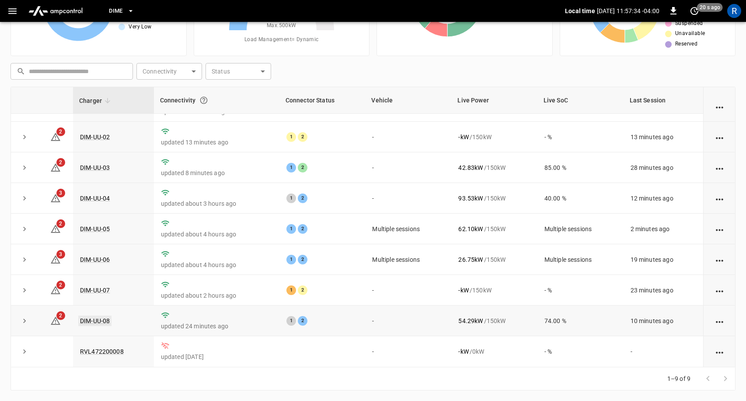
click at [105, 316] on link "DIM-UU-08" at bounding box center [94, 320] width 33 height 10
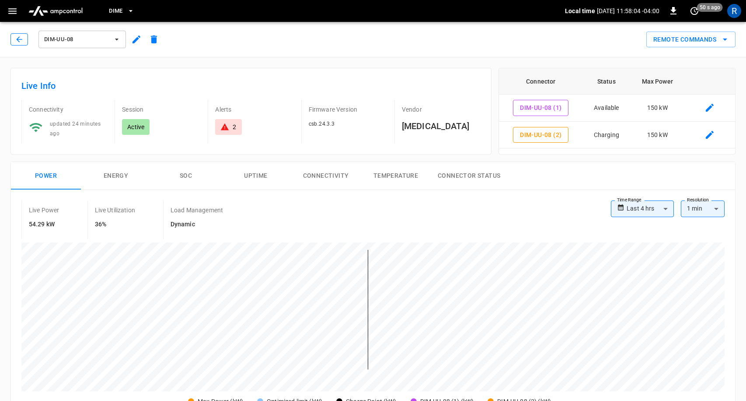
click at [18, 42] on icon "button" at bounding box center [19, 39] width 9 height 9
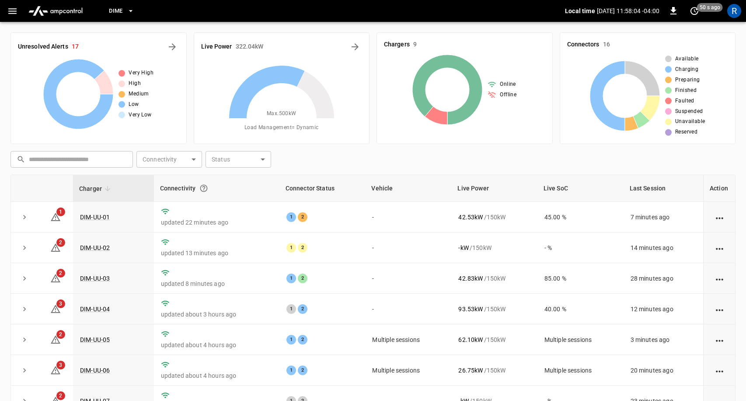
scroll to position [88, 0]
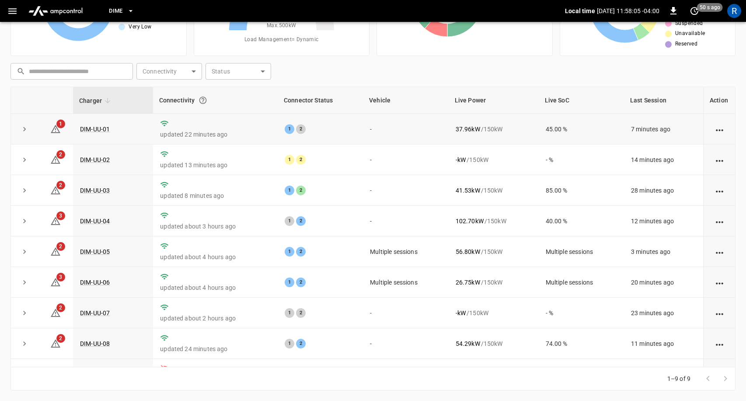
click at [87, 122] on td "DIM-UU-01" at bounding box center [113, 129] width 80 height 31
click at [89, 126] on link "DIM-UU-01" at bounding box center [94, 129] width 33 height 10
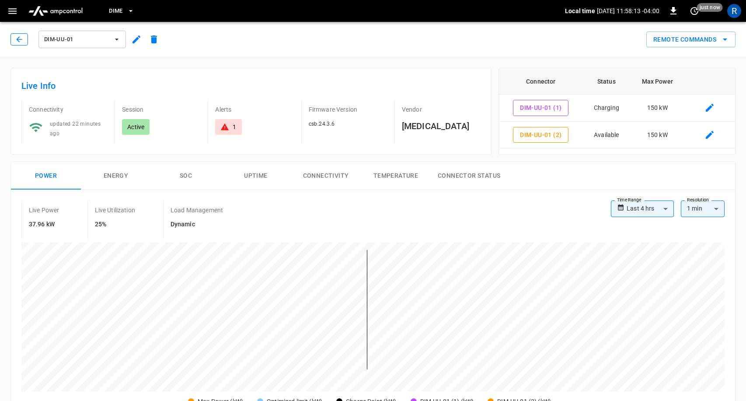
click at [19, 42] on icon "button" at bounding box center [19, 39] width 9 height 9
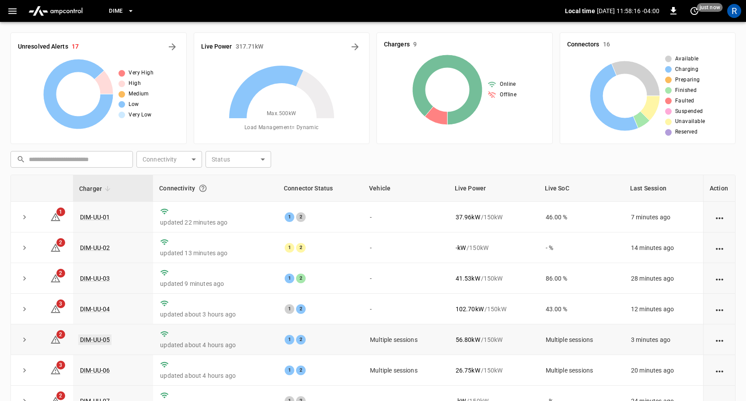
click at [95, 343] on link "DIM-UU-05" at bounding box center [94, 339] width 33 height 10
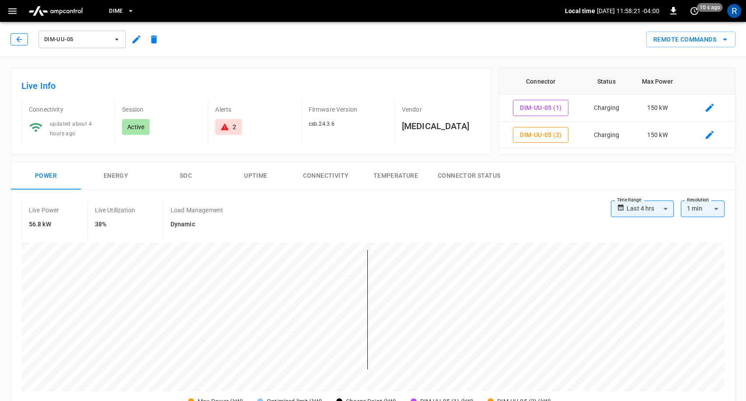
click at [16, 38] on icon "button" at bounding box center [19, 39] width 9 height 9
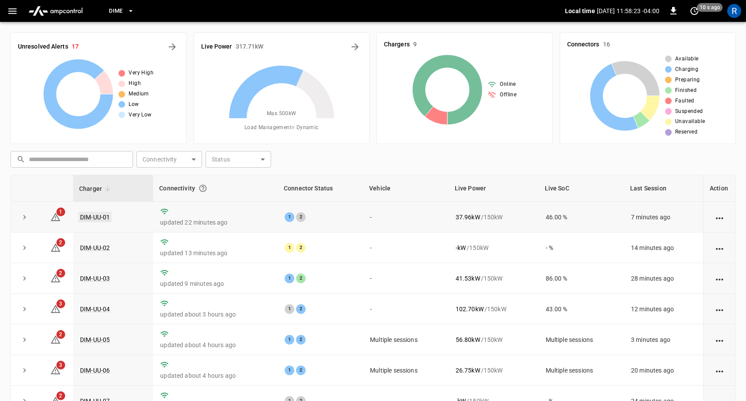
click at [98, 217] on link "DIM-UU-01" at bounding box center [94, 217] width 33 height 10
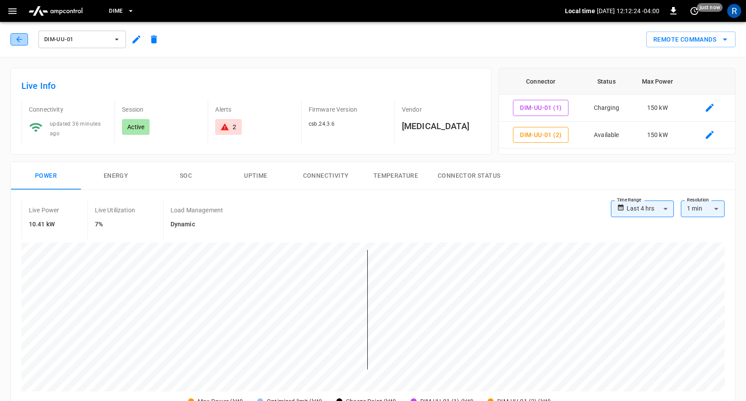
click at [19, 41] on icon "button" at bounding box center [19, 39] width 9 height 9
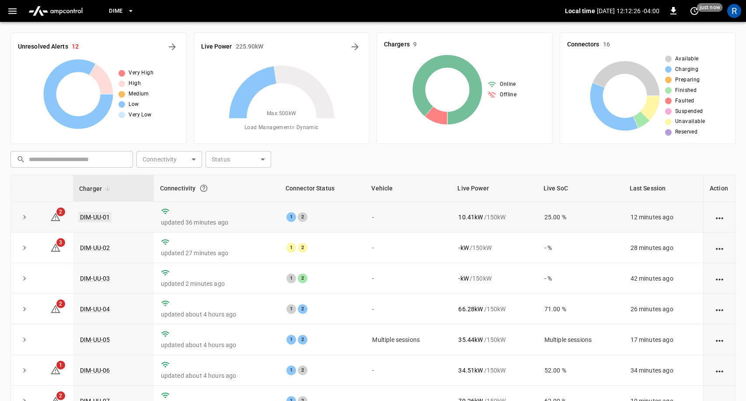
click at [105, 215] on link "DIM-UU-01" at bounding box center [94, 217] width 33 height 10
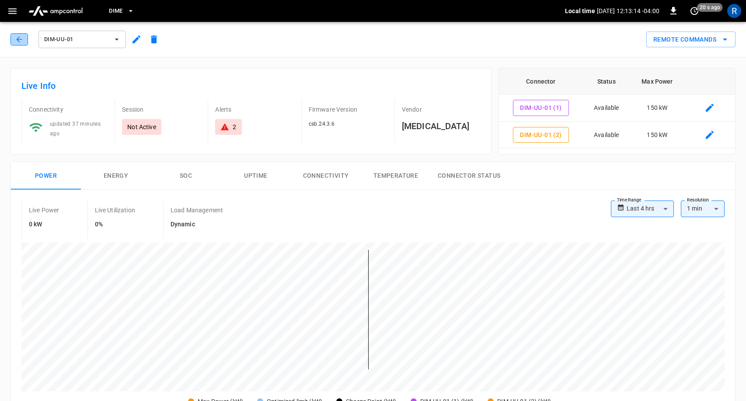
click at [21, 38] on icon "button" at bounding box center [19, 39] width 9 height 9
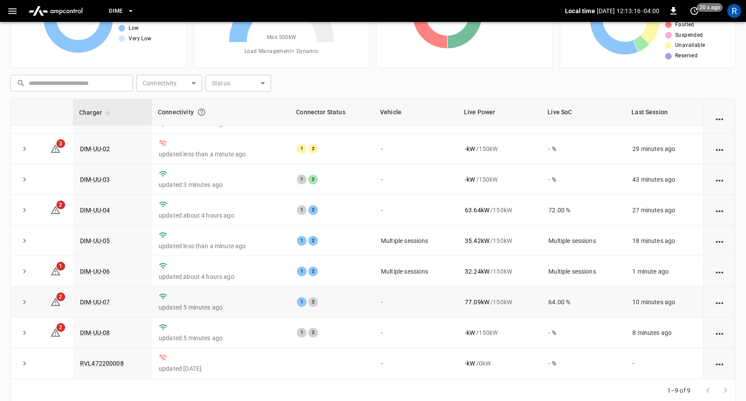
scroll to position [77, 0]
click at [99, 328] on link "DIM-UU-08" at bounding box center [94, 331] width 33 height 10
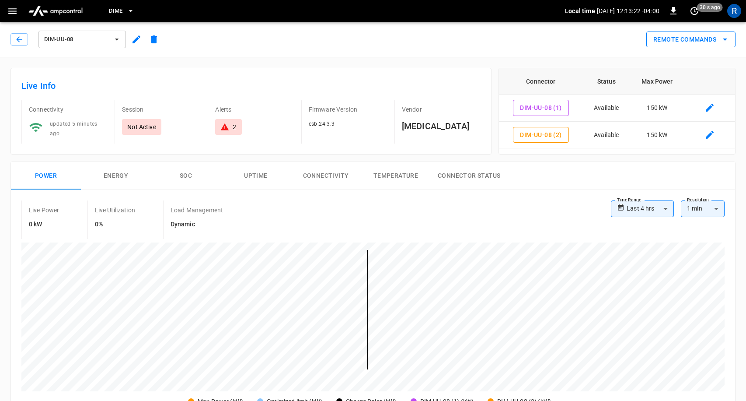
click at [713, 40] on button "Remote Commands" at bounding box center [690, 39] width 89 height 16
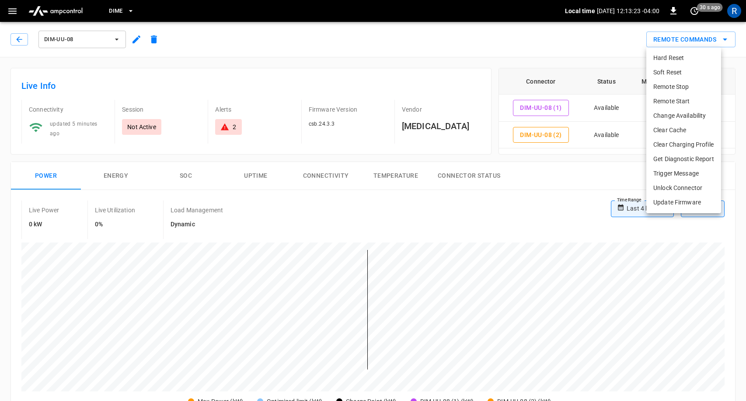
click at [682, 115] on li "Change Availability" at bounding box center [683, 115] width 75 height 14
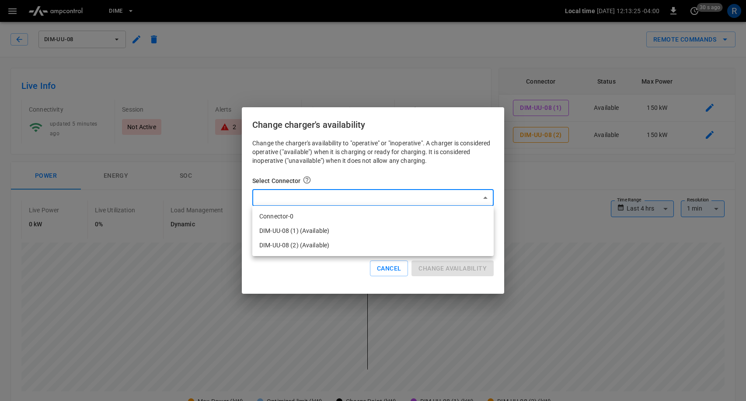
click at [339, 217] on li "Connector-0" at bounding box center [372, 216] width 241 height 14
type input "*"
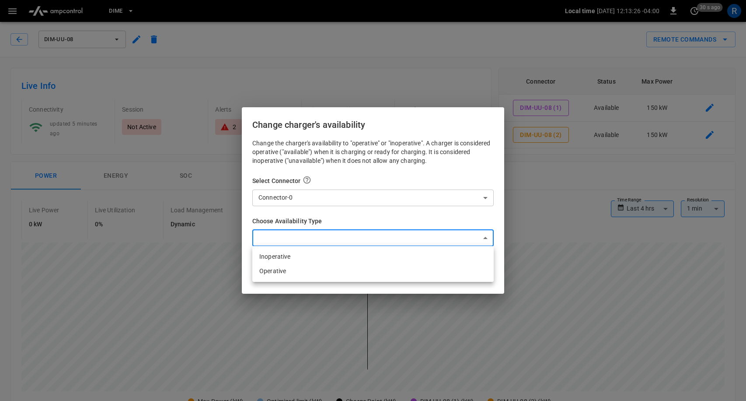
click at [333, 261] on li "Inoperative" at bounding box center [372, 256] width 241 height 14
type input "**********"
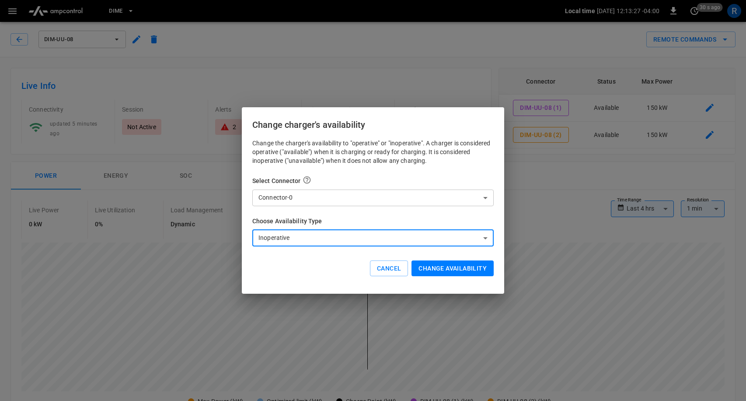
click at [466, 266] on button "Change availability" at bounding box center [453, 268] width 82 height 16
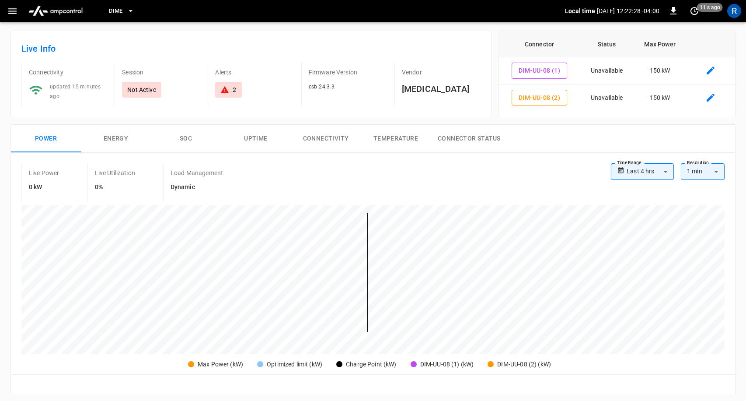
scroll to position [38, 0]
click at [348, 76] on div "Firmware Version csb.24.3.3" at bounding box center [344, 84] width 86 height 44
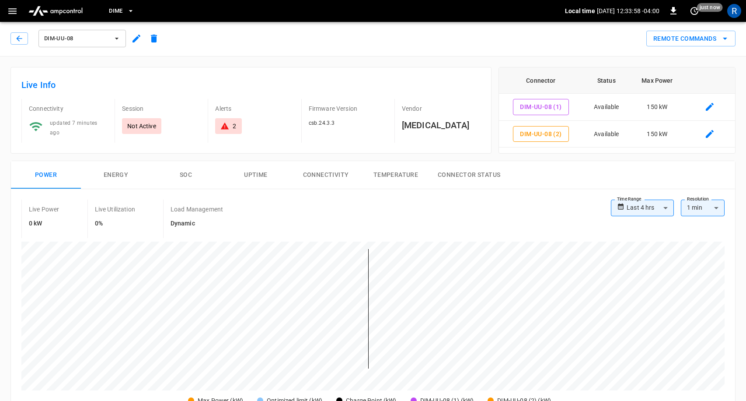
scroll to position [0, 0]
click at [121, 13] on span "Dime" at bounding box center [116, 11] width 14 height 10
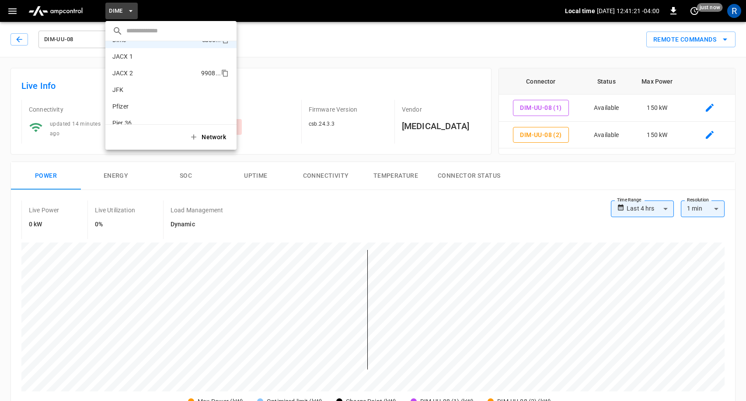
scroll to position [57, 0]
click at [171, 92] on p "Pfizer" at bounding box center [155, 95] width 86 height 9
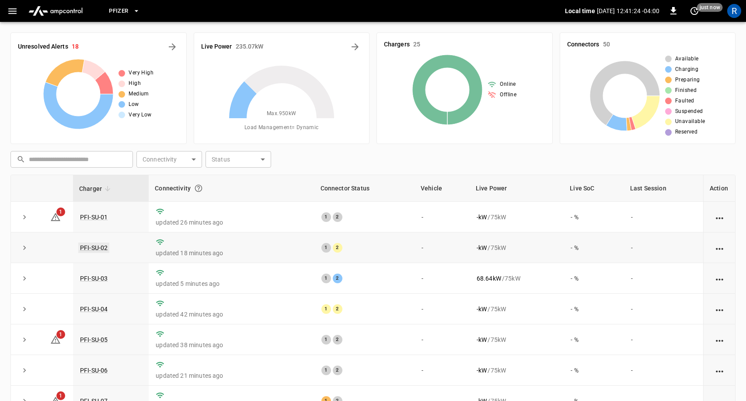
click at [102, 249] on link "PFI-SU-02" at bounding box center [93, 247] width 31 height 10
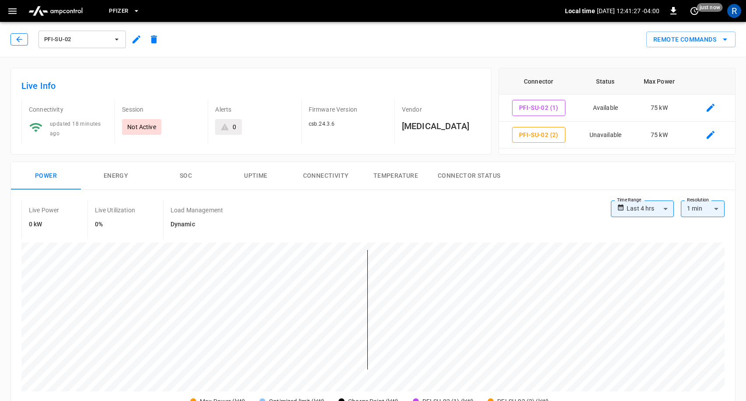
click at [16, 42] on icon "button" at bounding box center [19, 39] width 9 height 9
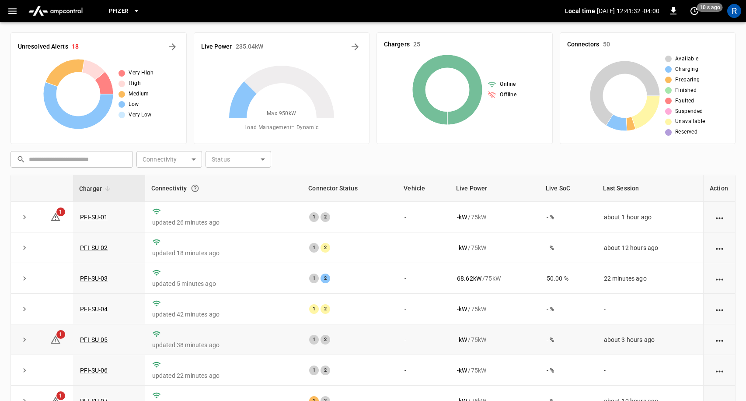
scroll to position [40, 0]
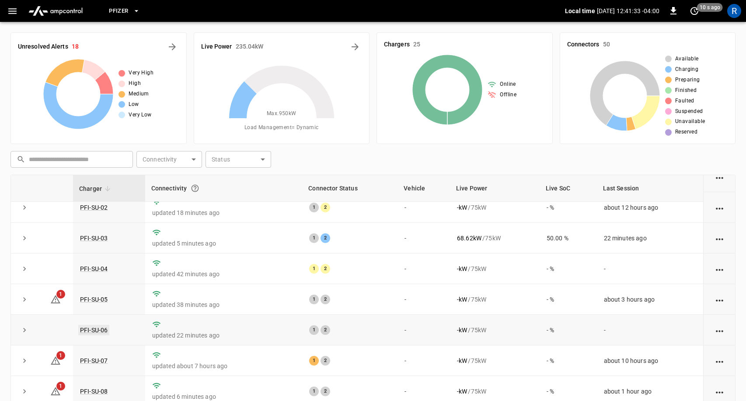
click at [98, 331] on link "PFI-SU-06" at bounding box center [93, 330] width 31 height 10
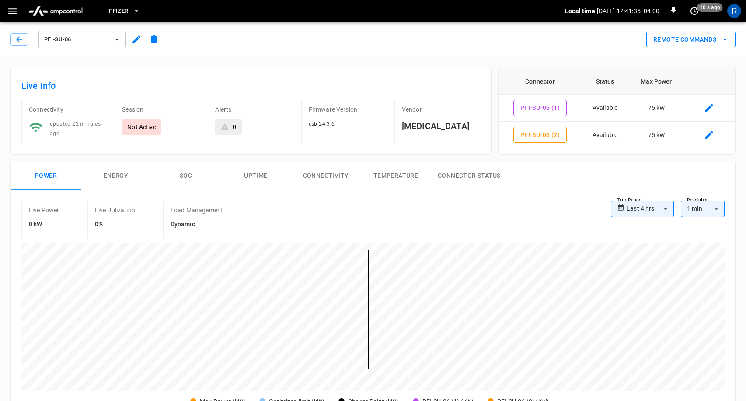
click at [696, 38] on button "Remote Commands" at bounding box center [690, 39] width 89 height 16
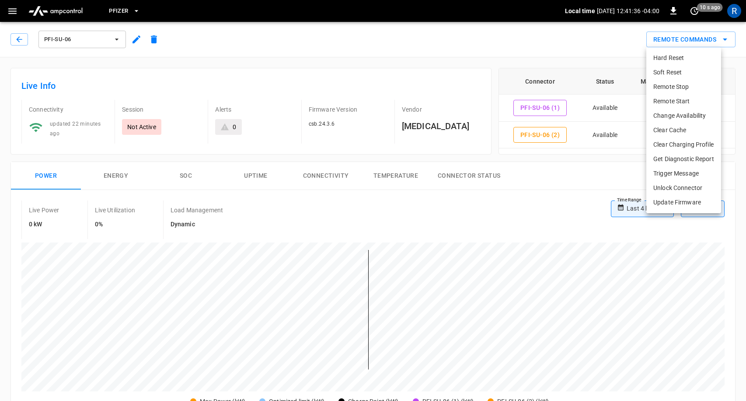
click at [682, 114] on li "Change Availability" at bounding box center [683, 115] width 75 height 14
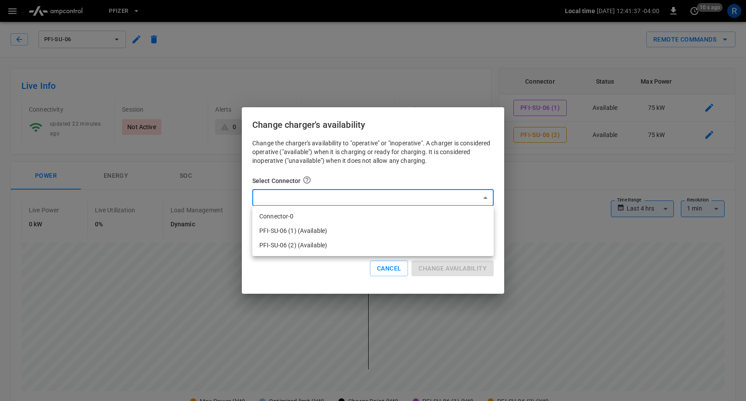
click at [307, 241] on li "PFI-SU-06 (2) (Available)" at bounding box center [372, 245] width 241 height 14
type input "**********"
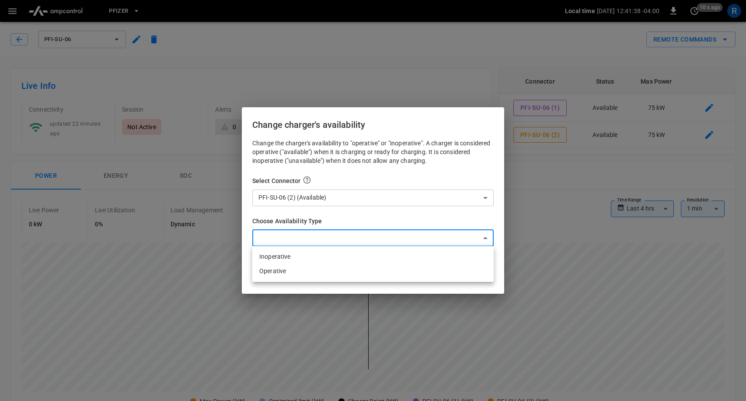
click at [306, 257] on li "Inoperative" at bounding box center [372, 256] width 241 height 14
type input "**********"
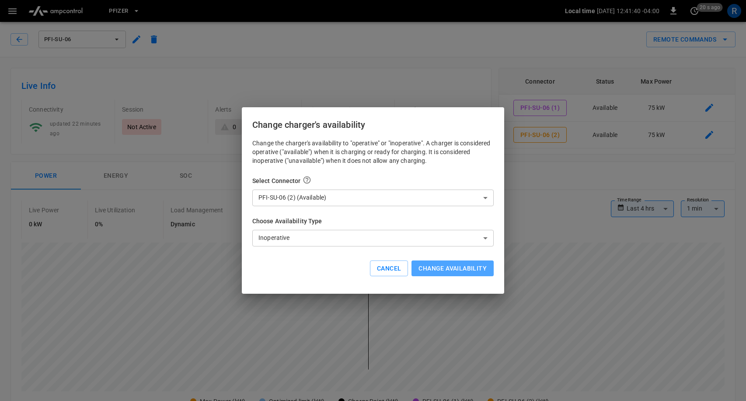
click at [455, 269] on button "Change availability" at bounding box center [453, 268] width 82 height 16
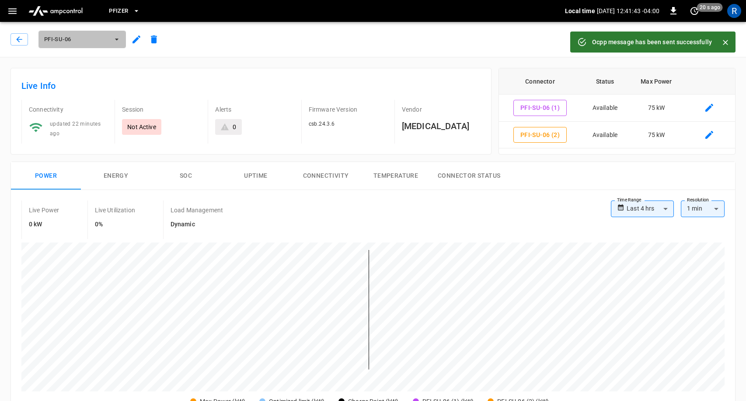
click at [102, 35] on span "PFI-SU-06" at bounding box center [76, 40] width 65 height 10
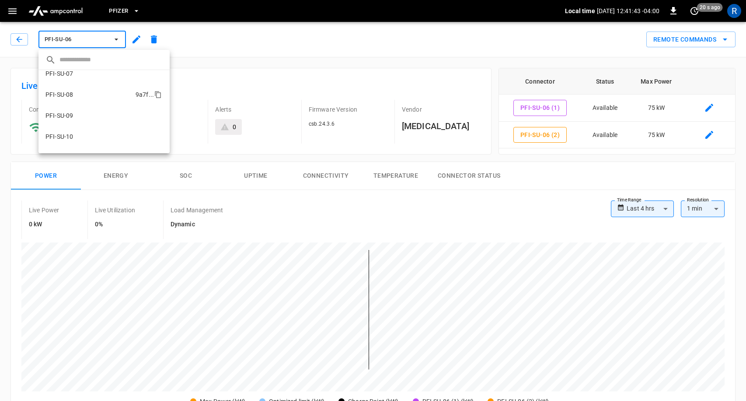
scroll to position [168, 0]
click at [87, 118] on li "PFI-SU-11 2c32 ..." at bounding box center [103, 122] width 131 height 21
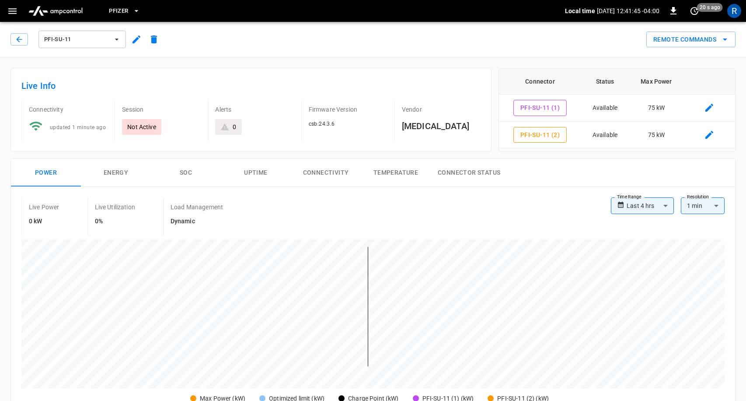
click at [691, 41] on button "Remote Commands" at bounding box center [690, 39] width 89 height 16
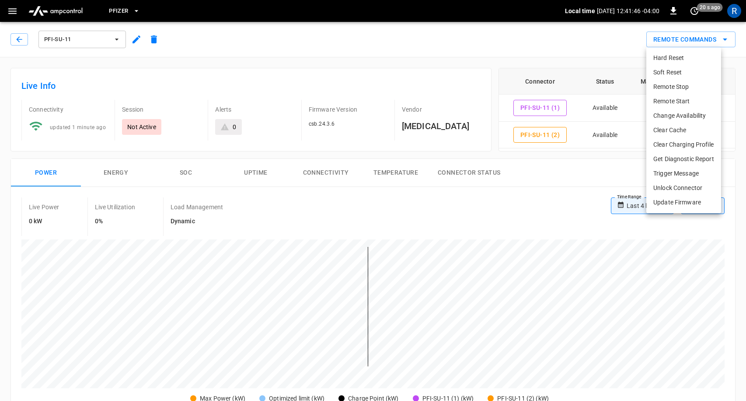
drag, startPoint x: 460, startPoint y: 231, endPoint x: 622, endPoint y: 211, distance: 163.9
click at [475, 225] on div at bounding box center [373, 200] width 746 height 401
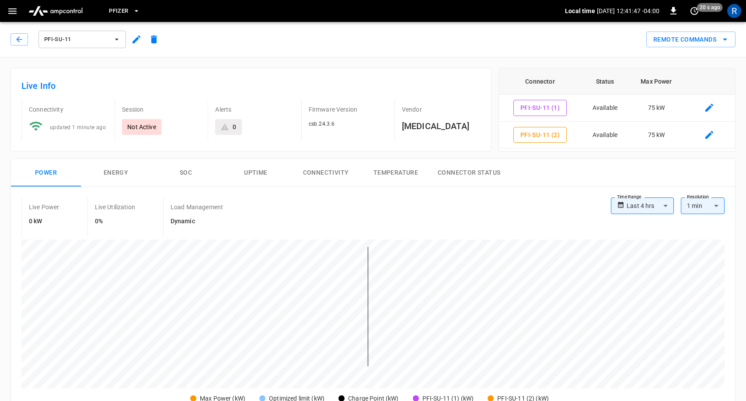
click at [625, 207] on div "**********" at bounding box center [642, 205] width 63 height 17
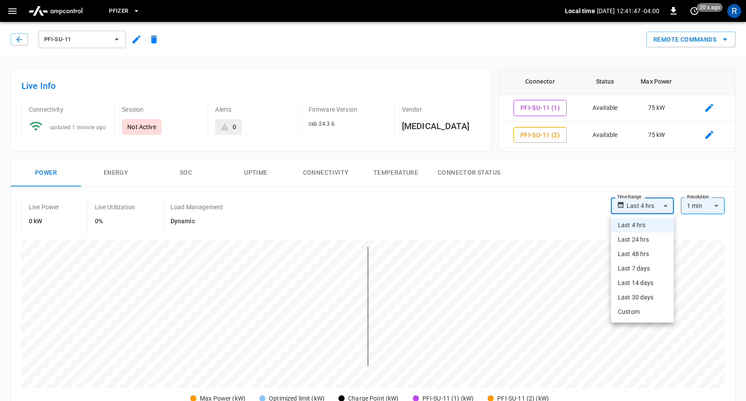
click at [639, 237] on li "Last 24 hrs" at bounding box center [642, 239] width 63 height 14
type input "**********"
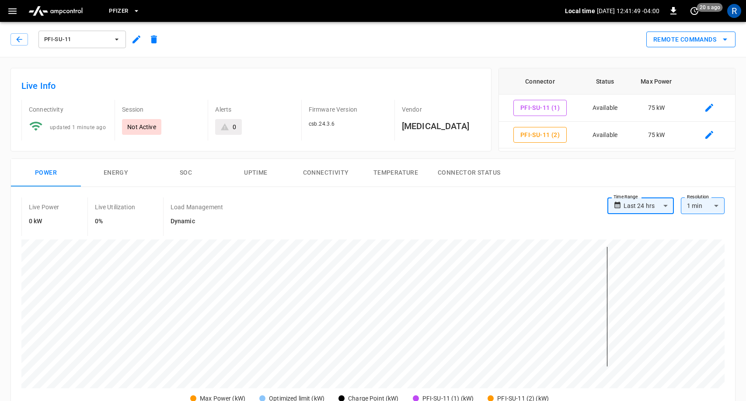
click at [671, 47] on button "Remote Commands" at bounding box center [690, 39] width 89 height 16
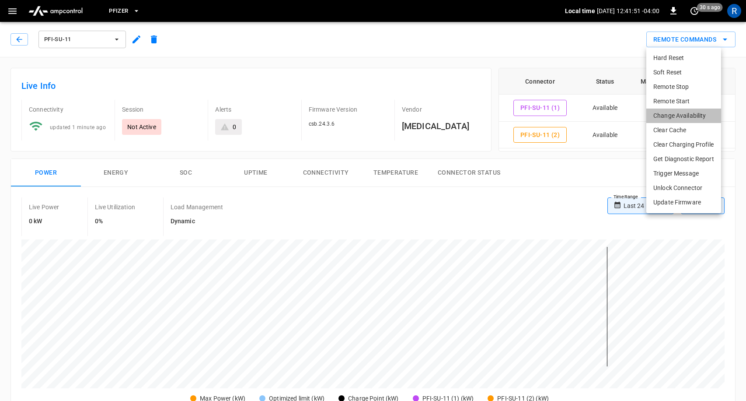
click at [681, 115] on li "Change Availability" at bounding box center [683, 115] width 75 height 14
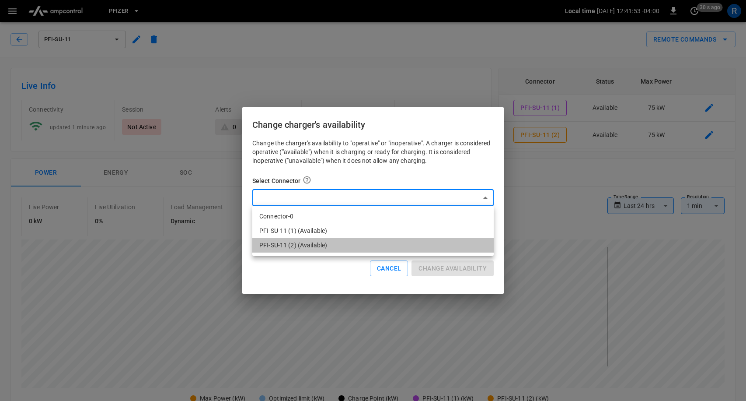
click at [345, 239] on li "PFI-SU-11 (2) (Available)" at bounding box center [372, 245] width 241 height 14
type input "**********"
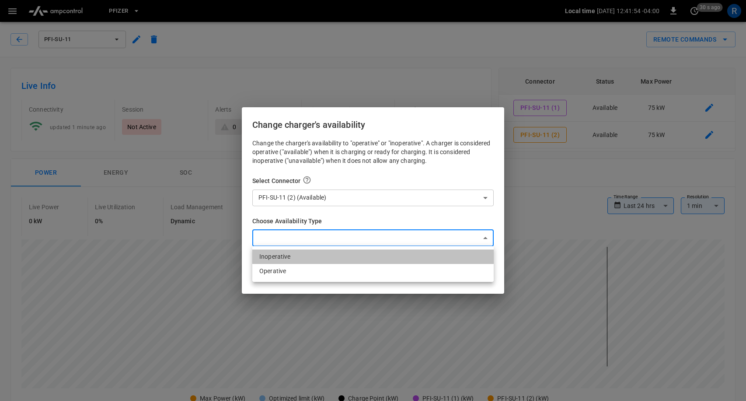
click at [322, 256] on li "Inoperative" at bounding box center [372, 256] width 241 height 14
type input "**********"
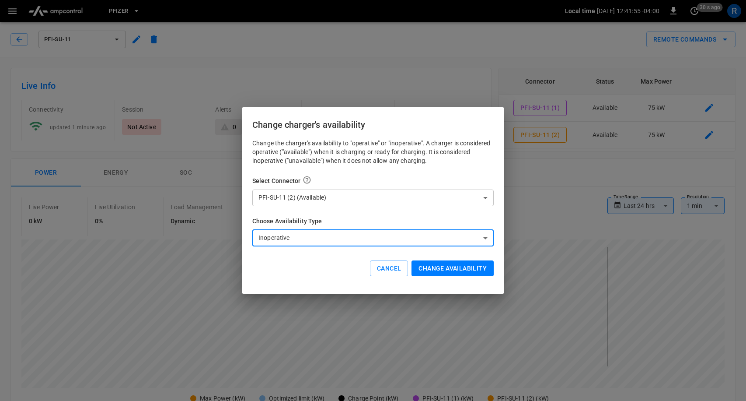
click at [450, 263] on button "Change availability" at bounding box center [453, 268] width 82 height 16
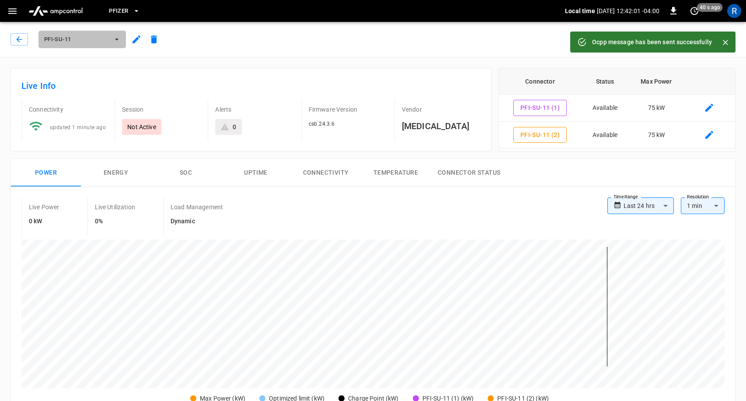
click at [117, 40] on icon "button" at bounding box center [116, 39] width 9 height 9
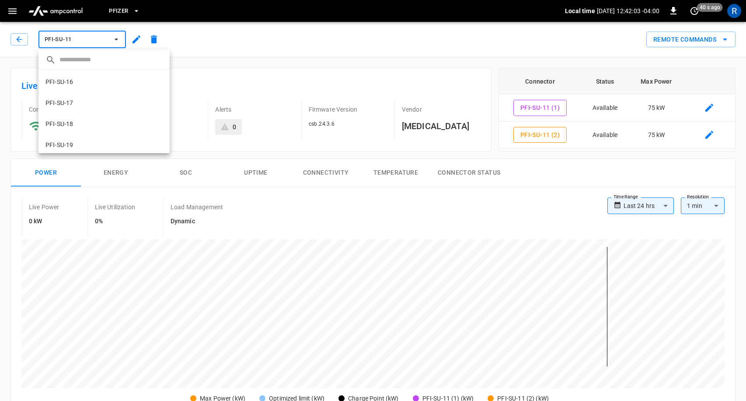
scroll to position [319, 0]
click at [90, 122] on li "PFI-SU-18 6934 ..." at bounding box center [103, 118] width 131 height 21
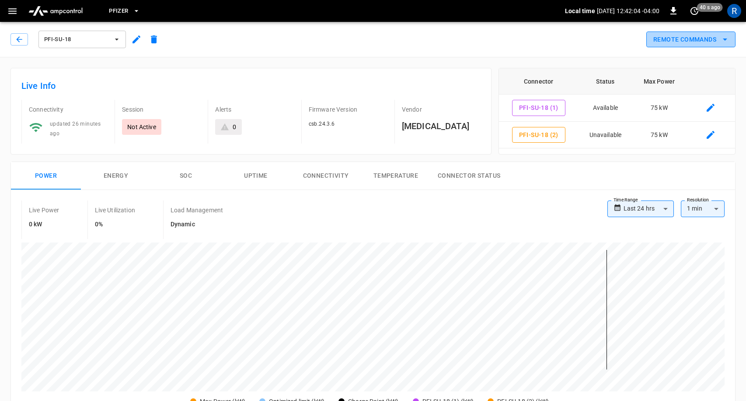
click at [689, 42] on button "Remote Commands" at bounding box center [690, 39] width 89 height 16
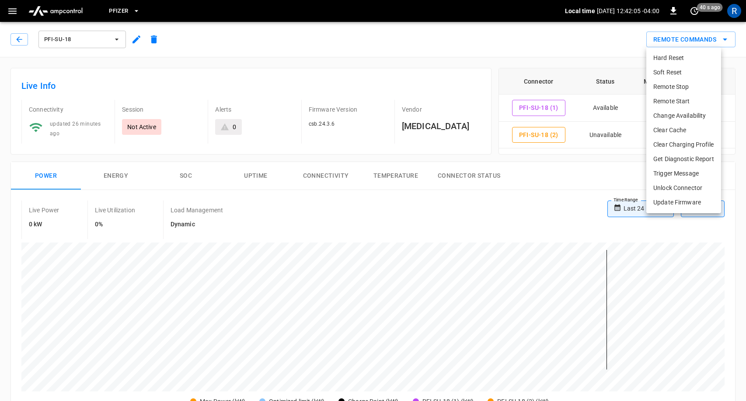
click at [679, 111] on li "Change Availability" at bounding box center [683, 115] width 75 height 14
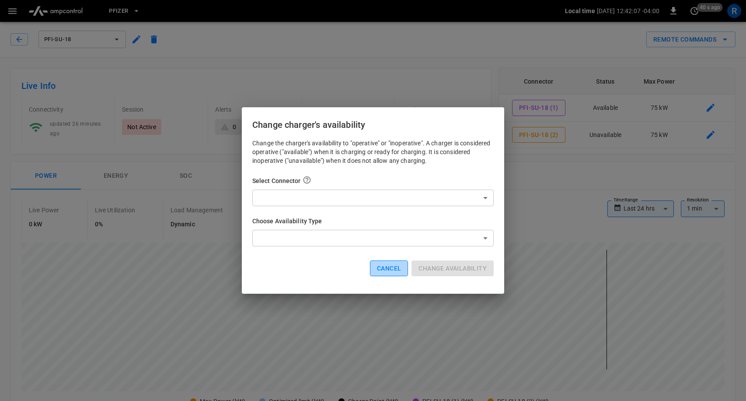
click at [398, 273] on button "Cancel" at bounding box center [389, 268] width 38 height 16
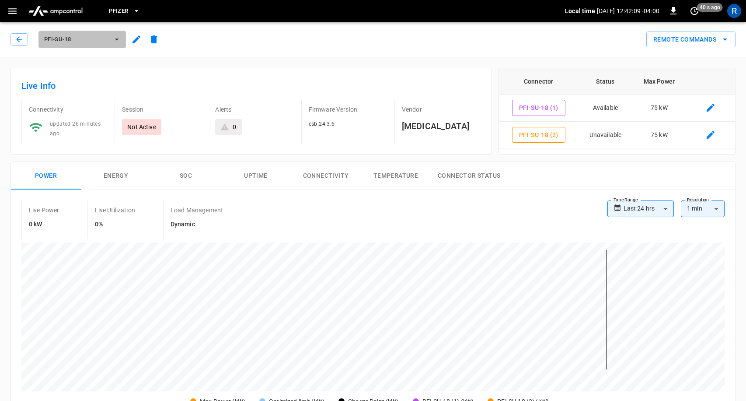
click at [120, 42] on icon "button" at bounding box center [116, 39] width 9 height 9
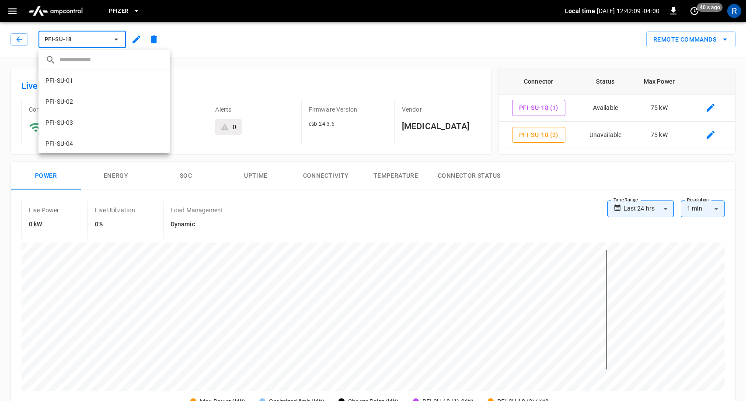
scroll to position [351, 0]
click at [104, 110] on li "PFI-SU-19 ec7b ..." at bounding box center [103, 107] width 131 height 21
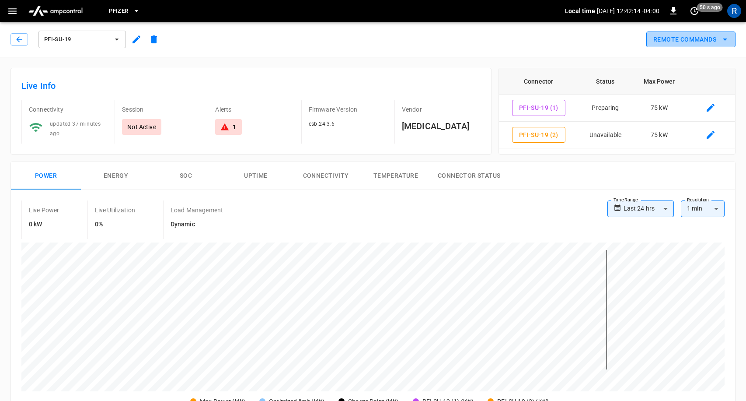
click at [684, 37] on button "Remote Commands" at bounding box center [690, 39] width 89 height 16
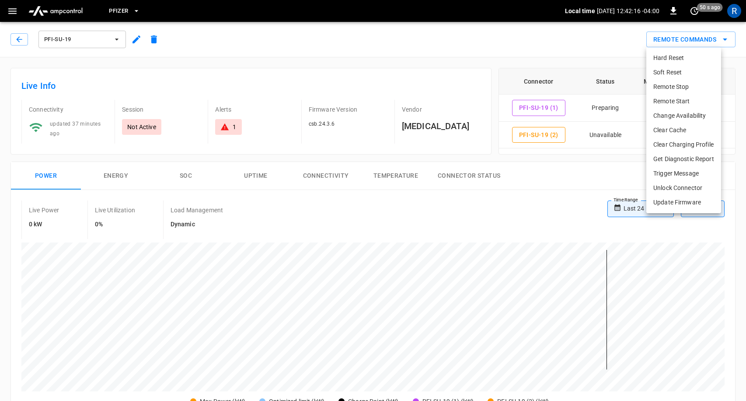
drag, startPoint x: 524, startPoint y: 233, endPoint x: 524, endPoint y: 225, distance: 7.9
click at [524, 233] on div at bounding box center [373, 200] width 746 height 401
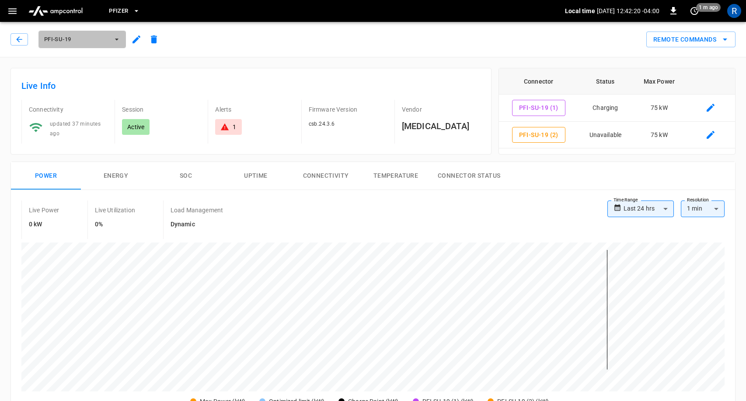
click at [78, 38] on span "PFI-SU-19" at bounding box center [76, 40] width 65 height 10
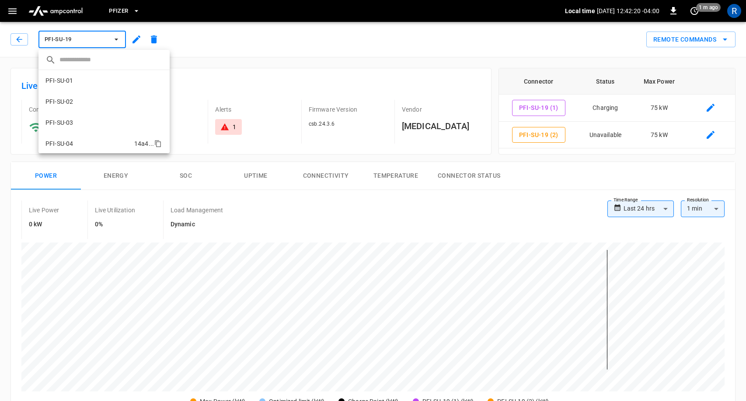
scroll to position [442, 0]
click at [95, 103] on li "PFI-SU-23 0746 ..." at bounding box center [103, 100] width 131 height 21
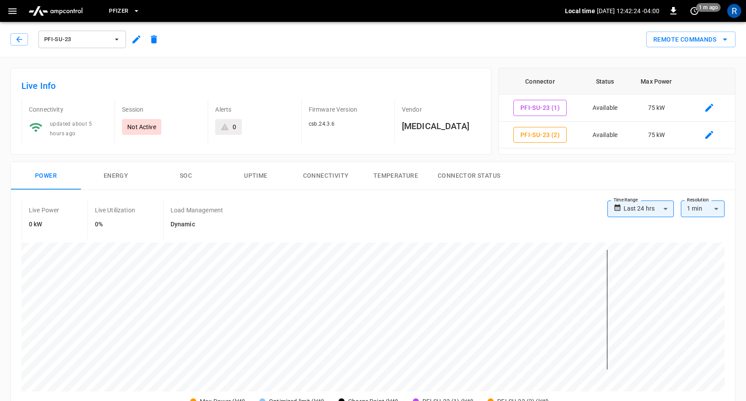
click at [645, 250] on li "Last 48 hrs" at bounding box center [641, 255] width 66 height 14
type input "**********"
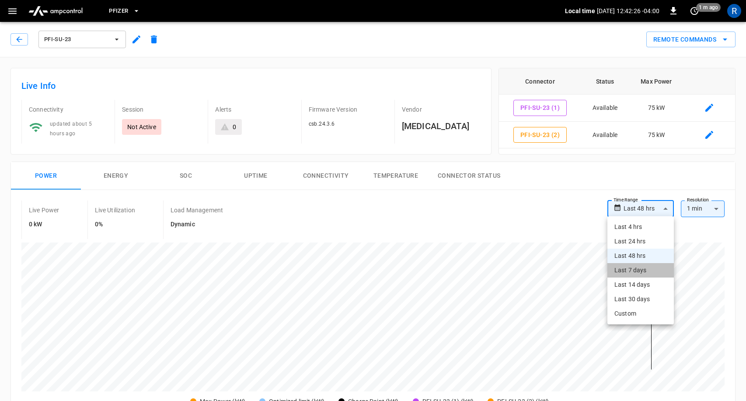
click at [651, 270] on li "Last 7 days" at bounding box center [641, 270] width 66 height 14
type input "**********"
type input "***"
type input "**********"
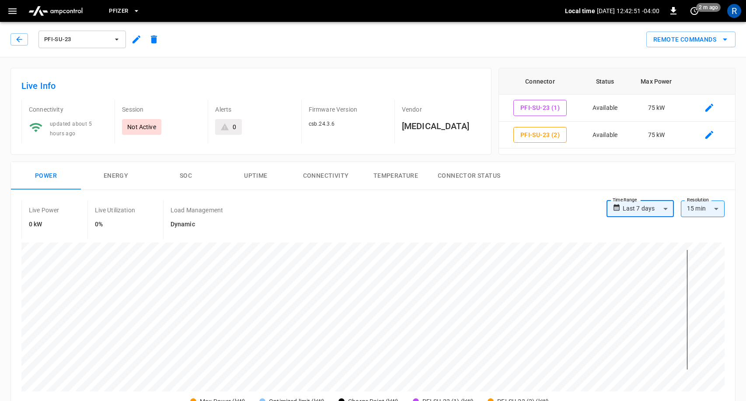
click at [690, 42] on button "Remote Commands" at bounding box center [690, 39] width 89 height 16
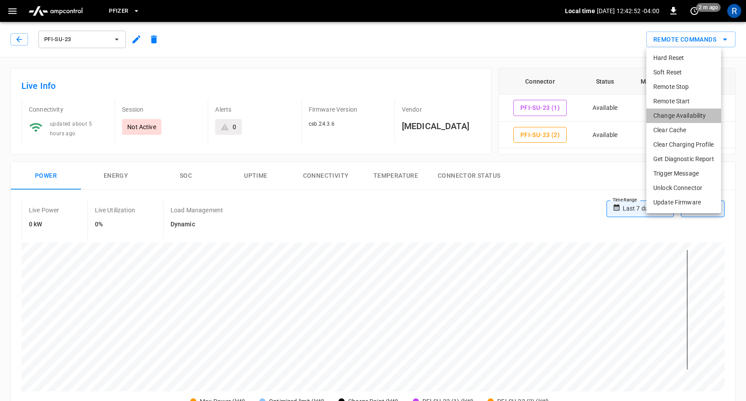
click at [678, 117] on li "Change Availability" at bounding box center [683, 115] width 75 height 14
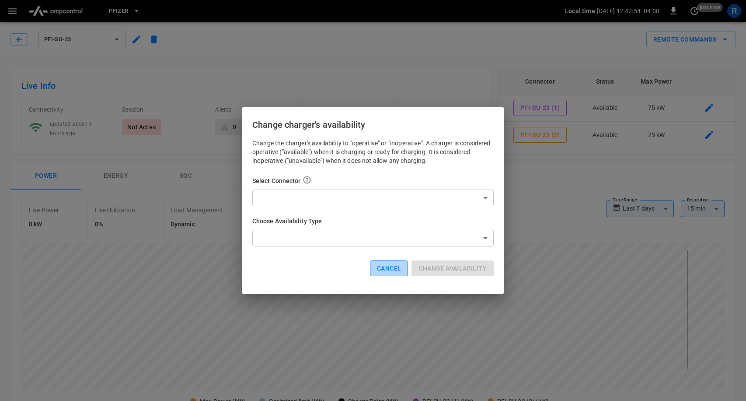
click at [391, 269] on button "Cancel" at bounding box center [389, 268] width 38 height 16
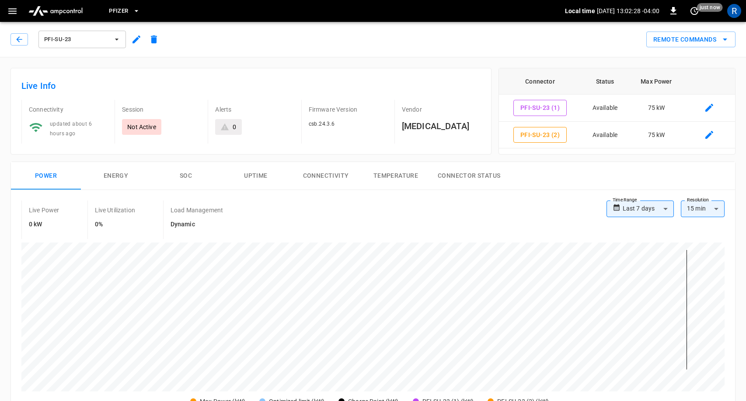
click at [118, 6] on span "Pfizer" at bounding box center [118, 11] width 19 height 10
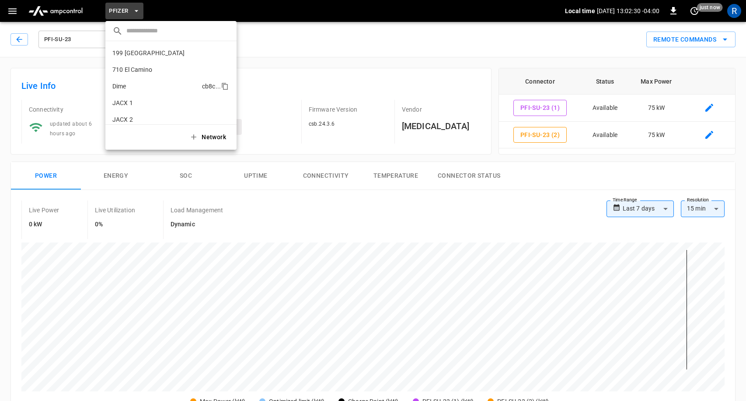
click at [140, 89] on p "Dime" at bounding box center [155, 86] width 86 height 9
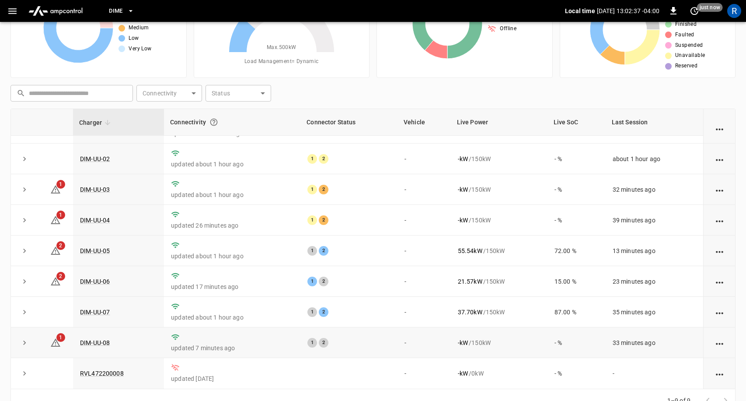
scroll to position [67, 0]
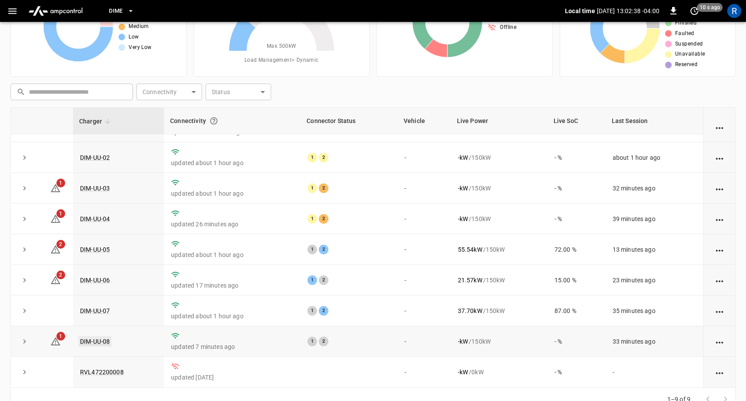
click at [102, 339] on link "DIM-UU-08" at bounding box center [94, 341] width 33 height 10
